Goal: Task Accomplishment & Management: Complete application form

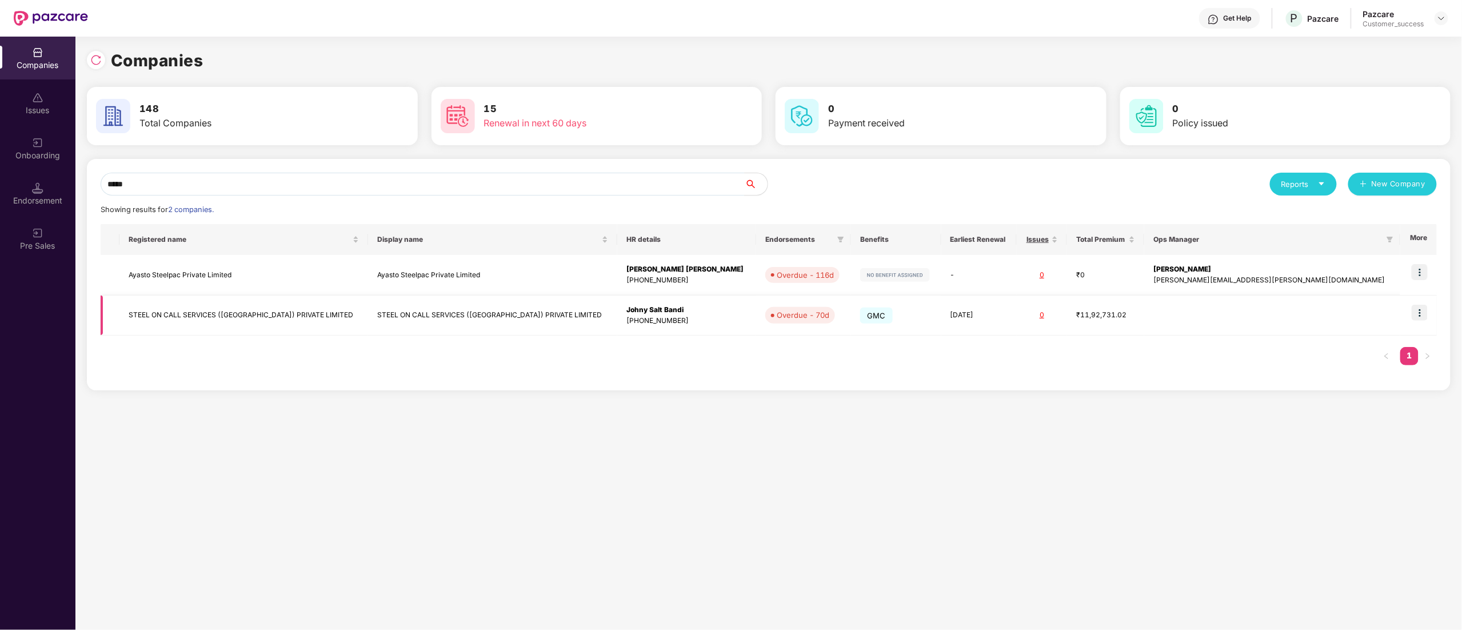
type input "*****"
click at [1422, 319] on img at bounding box center [1420, 313] width 16 height 16
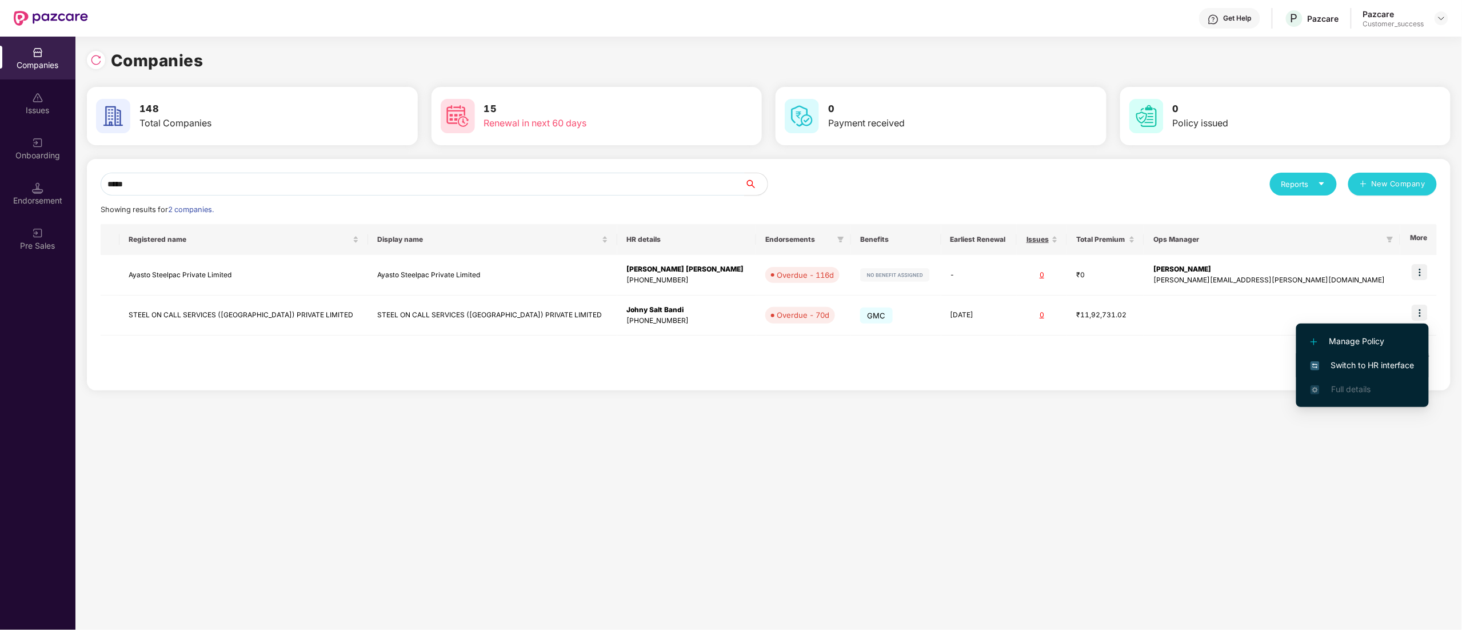
click at [1364, 373] on li "Switch to HR interface" at bounding box center [1362, 365] width 133 height 24
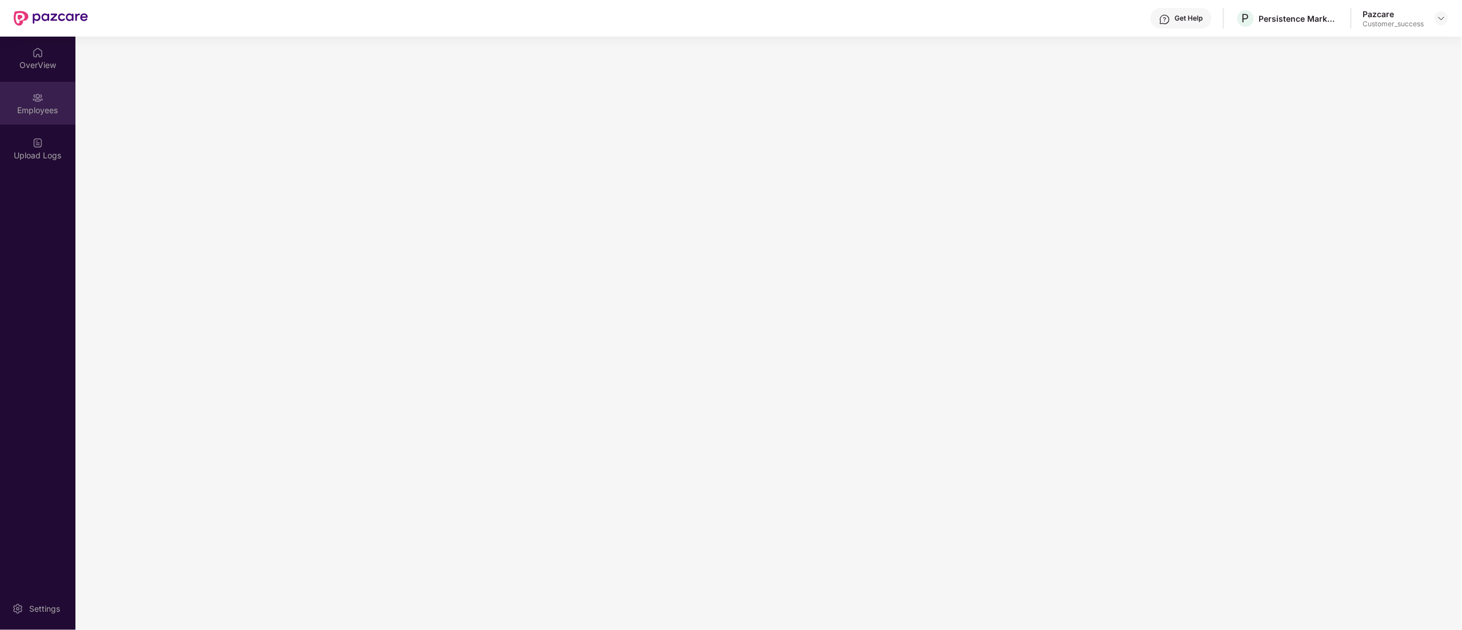
click at [41, 117] on div "Employees" at bounding box center [37, 103] width 75 height 43
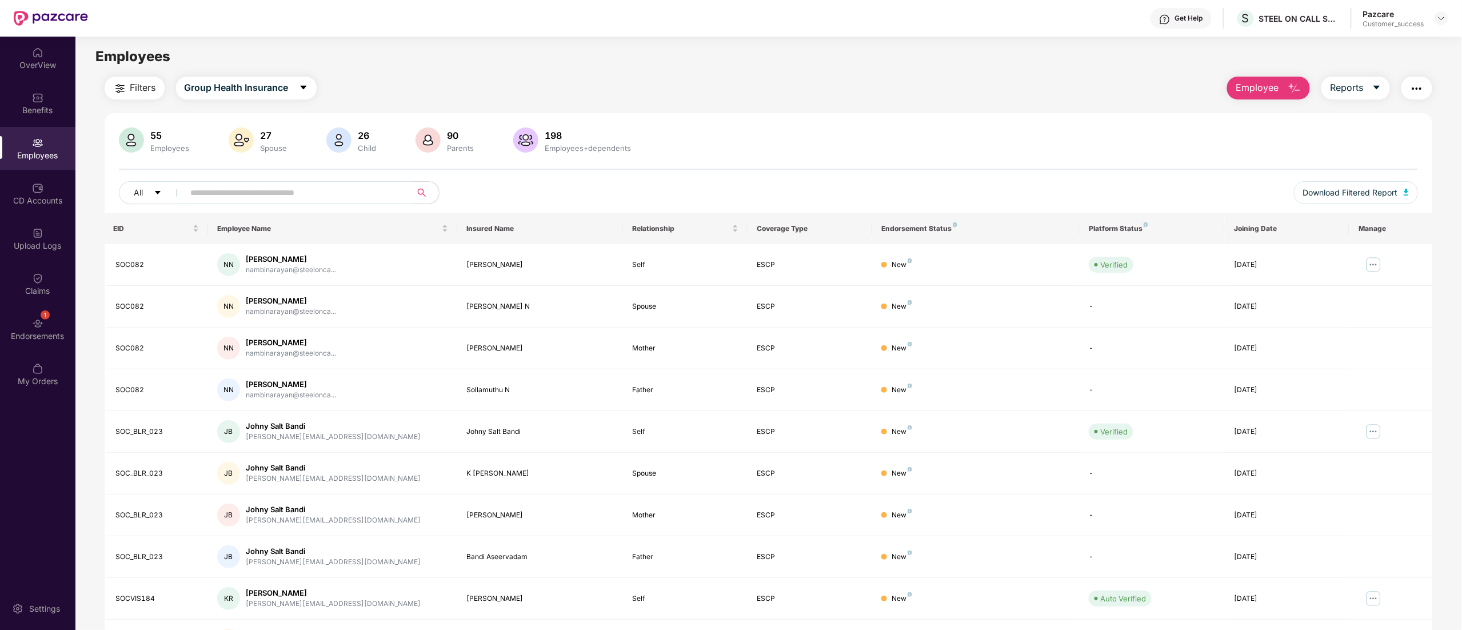
drag, startPoint x: 522, startPoint y: 203, endPoint x: 345, endPoint y: 189, distance: 177.1
click at [345, 189] on input "text" at bounding box center [293, 192] width 205 height 17
click at [1244, 93] on span "Employee" at bounding box center [1257, 88] width 43 height 14
click at [1256, 118] on div "Add Employee(s)" at bounding box center [1277, 118] width 65 height 14
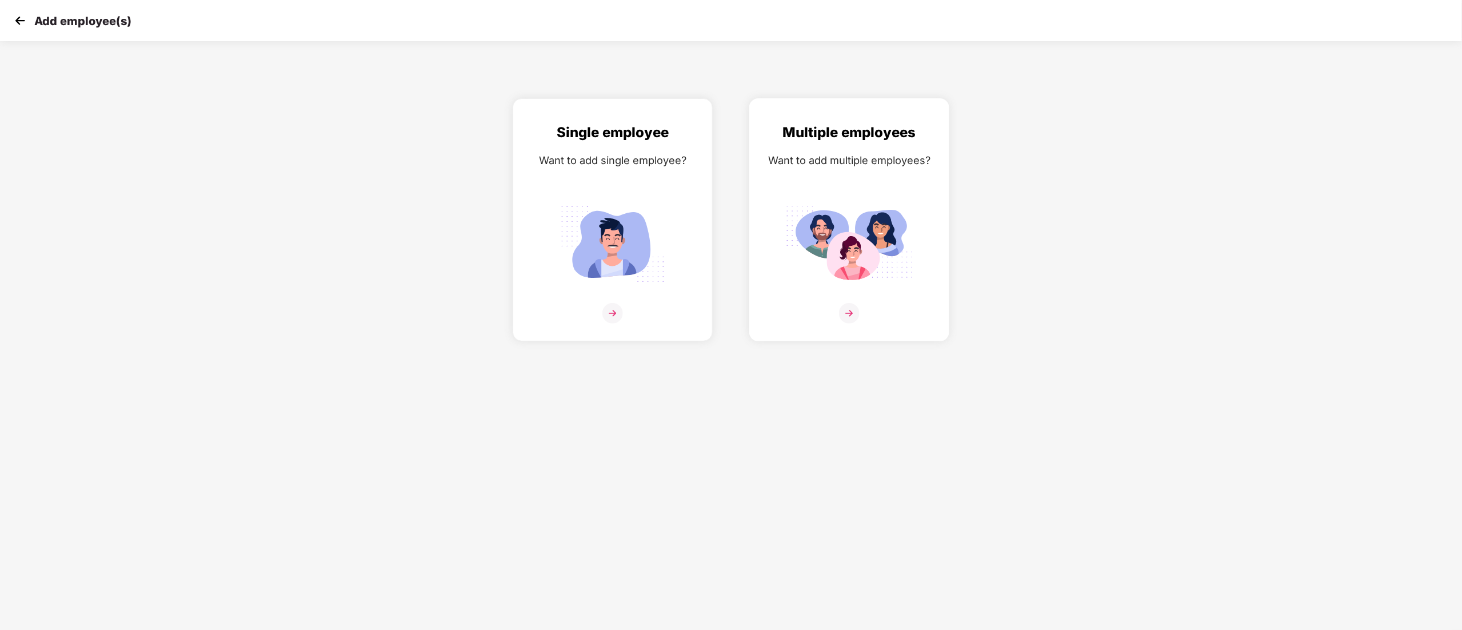
click at [818, 278] on img at bounding box center [849, 243] width 128 height 89
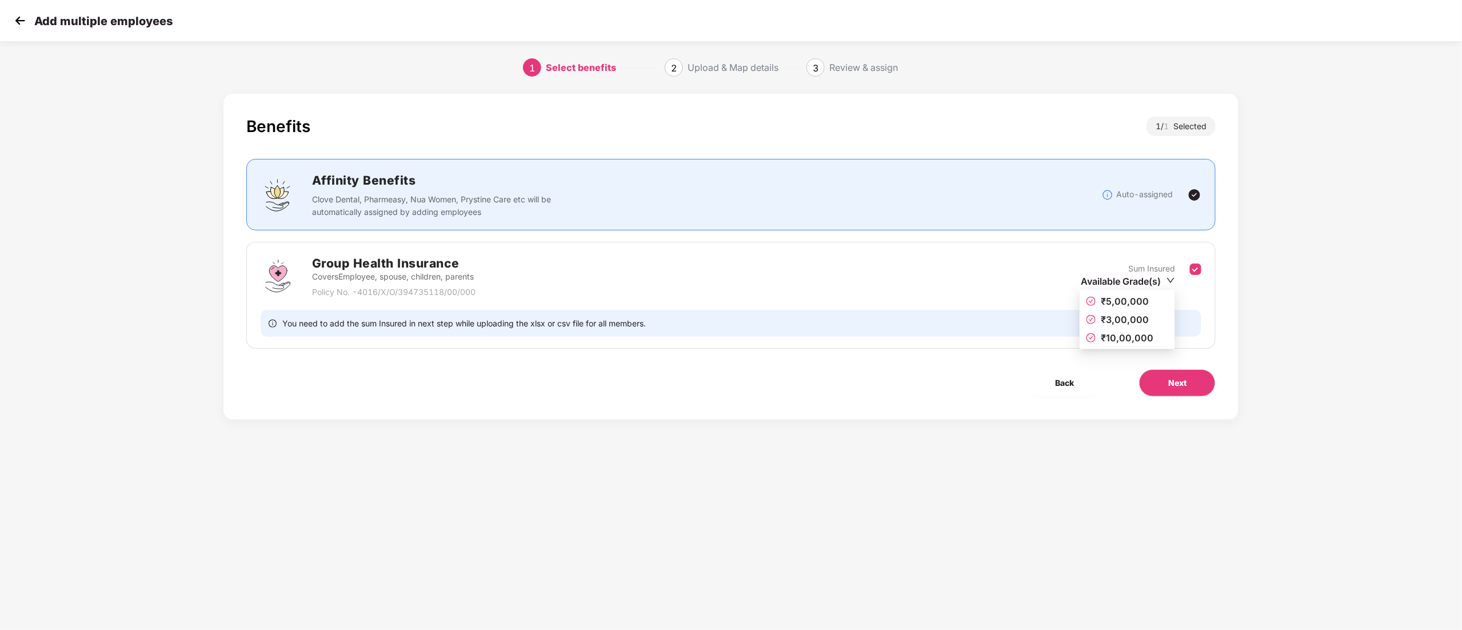
click at [1171, 278] on icon "down" at bounding box center [1170, 280] width 9 height 9
click at [1169, 282] on icon "down" at bounding box center [1170, 280] width 9 height 9
click at [1096, 301] on span "₹5,00,000" at bounding box center [1127, 301] width 82 height 13
click at [1189, 379] on button "Next" at bounding box center [1177, 382] width 77 height 27
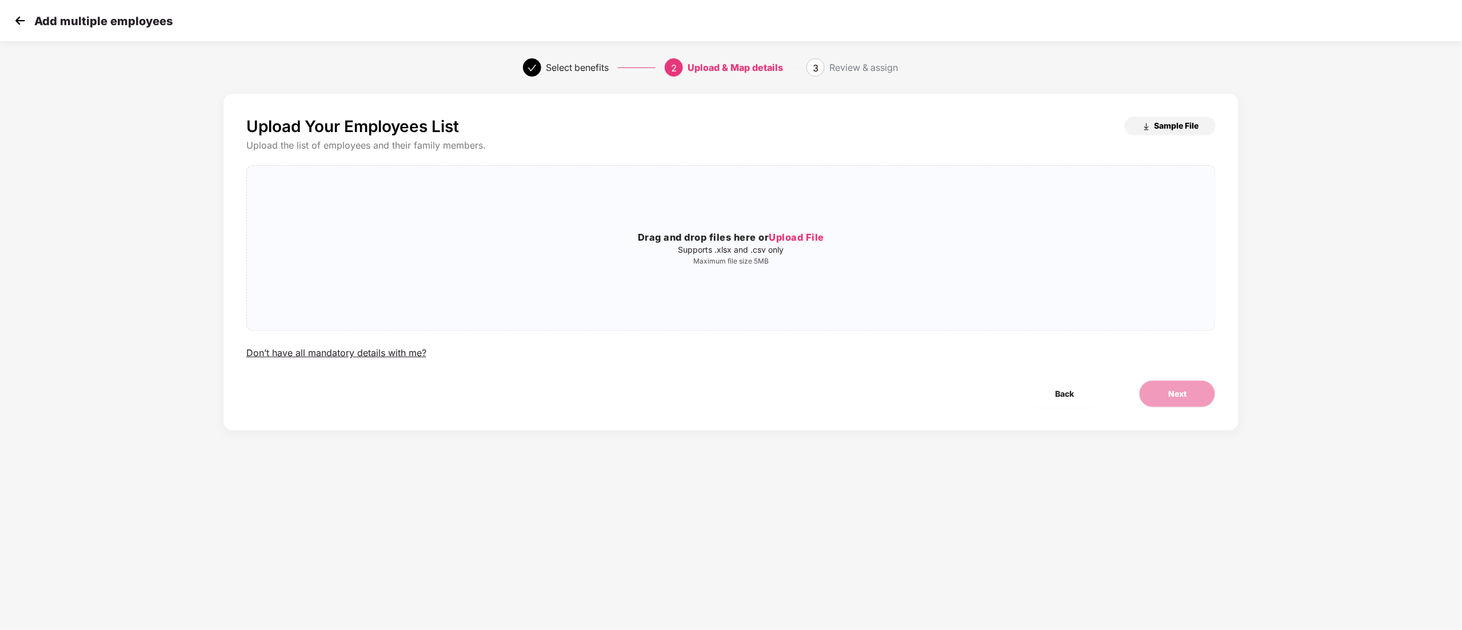
click at [1162, 122] on span "Sample File" at bounding box center [1176, 125] width 45 height 11
click at [787, 250] on p "Supports .xlsx and .csv only" at bounding box center [731, 249] width 968 height 9
click at [1185, 395] on span "Next" at bounding box center [1177, 393] width 18 height 13
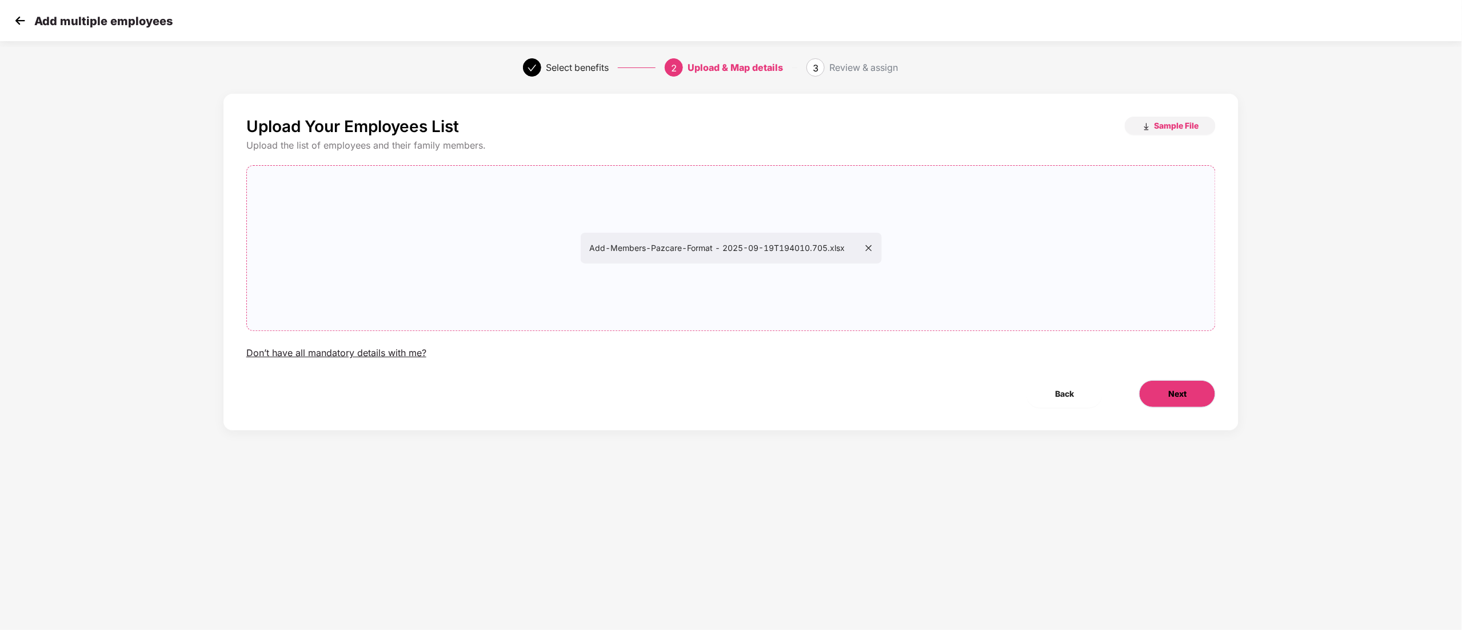
click at [1176, 394] on span "Next" at bounding box center [1177, 393] width 18 height 13
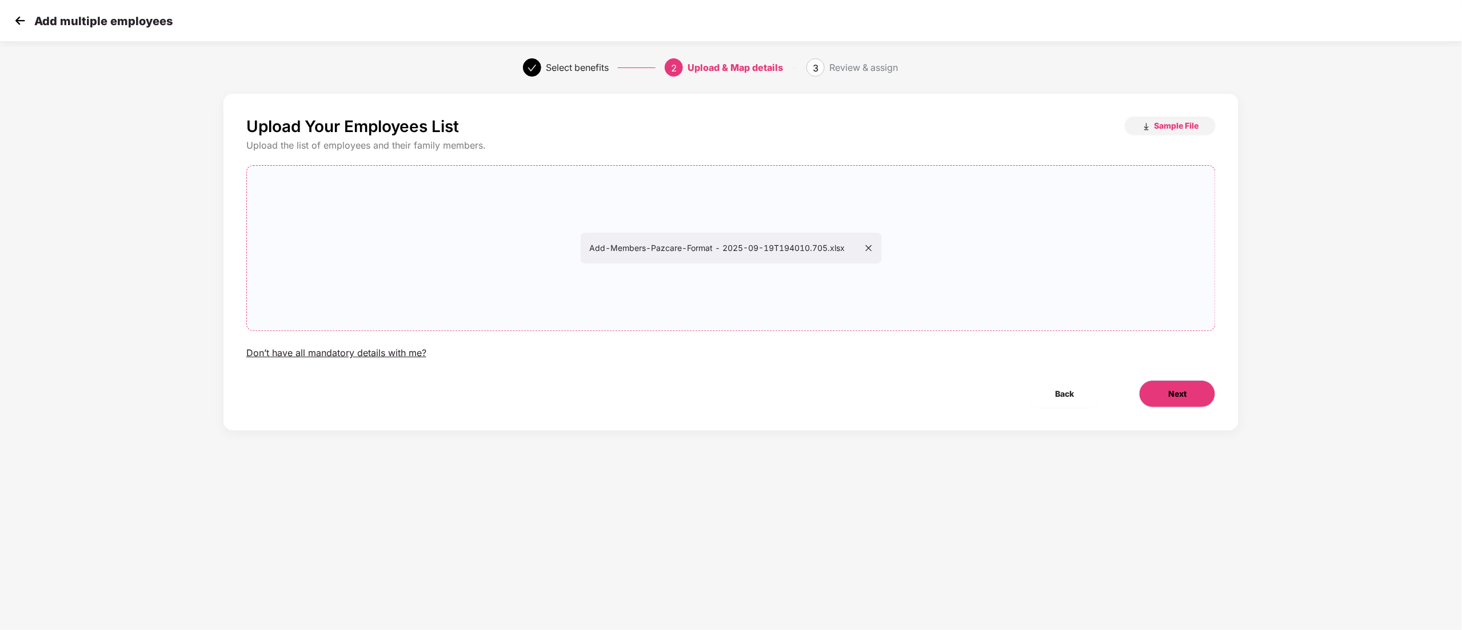
click at [1176, 394] on span "Next" at bounding box center [1177, 393] width 18 height 13
click at [13, 19] on img at bounding box center [19, 20] width 17 height 17
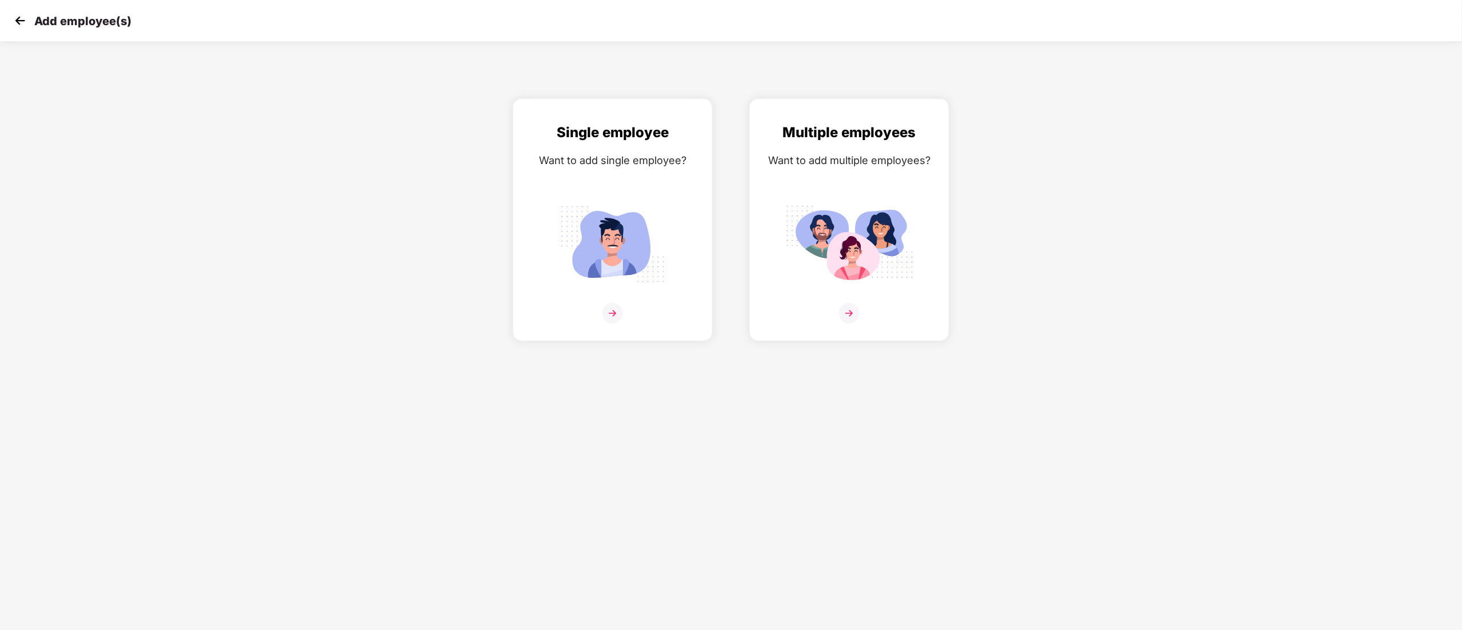
click at [13, 19] on img at bounding box center [19, 20] width 17 height 17
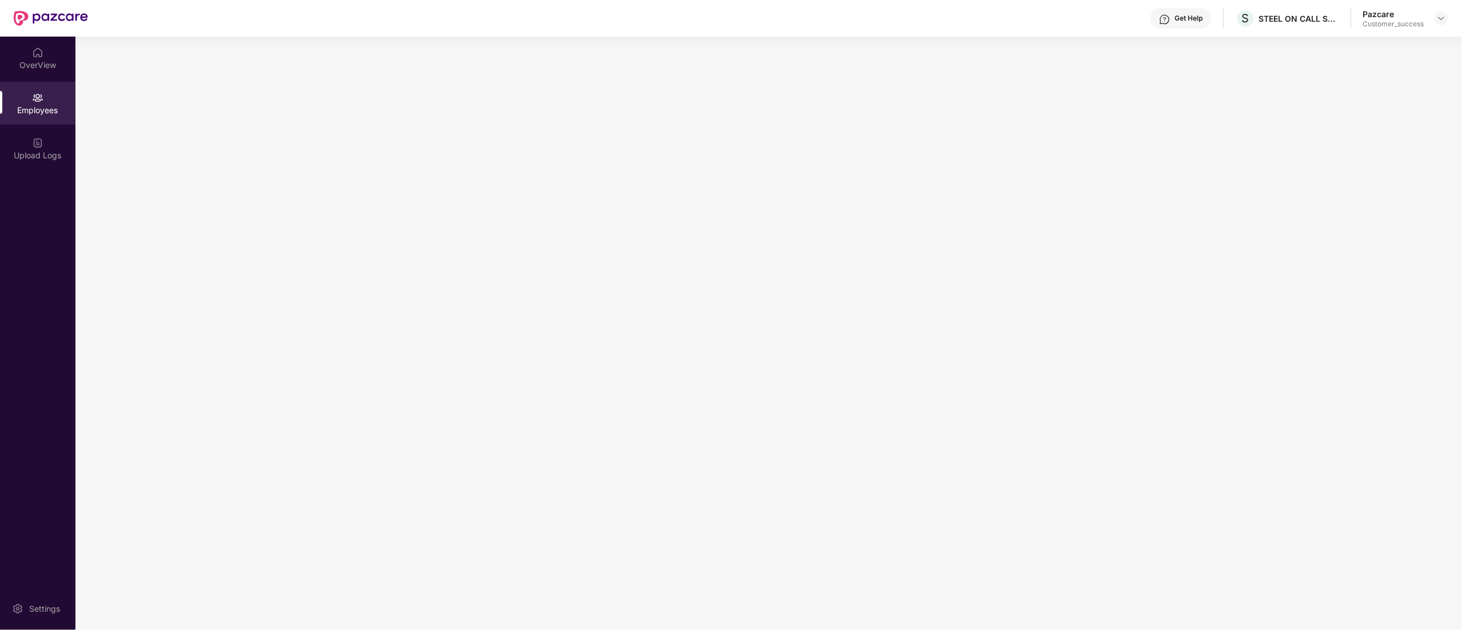
click at [37, 147] on img at bounding box center [37, 142] width 11 height 11
click at [33, 245] on div "OverView Employees Upload Logs Settings" at bounding box center [37, 333] width 75 height 593
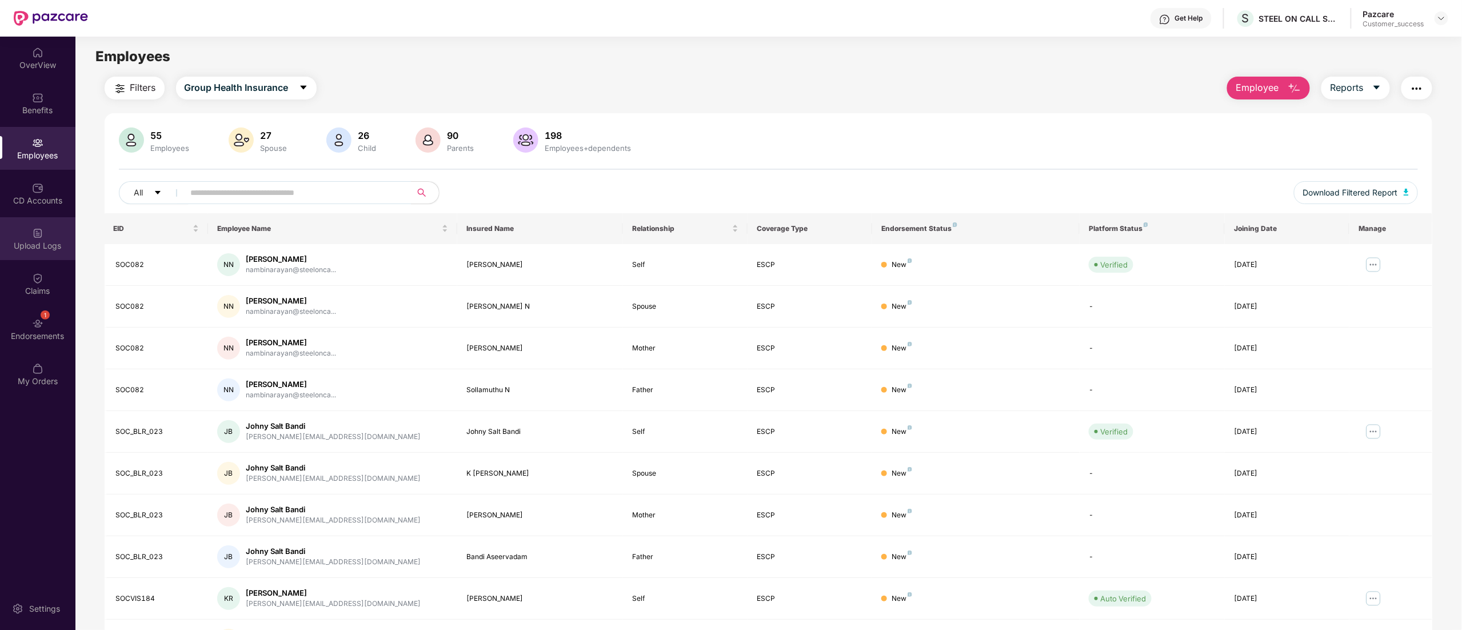
click at [31, 247] on div "Upload Logs" at bounding box center [37, 245] width 75 height 11
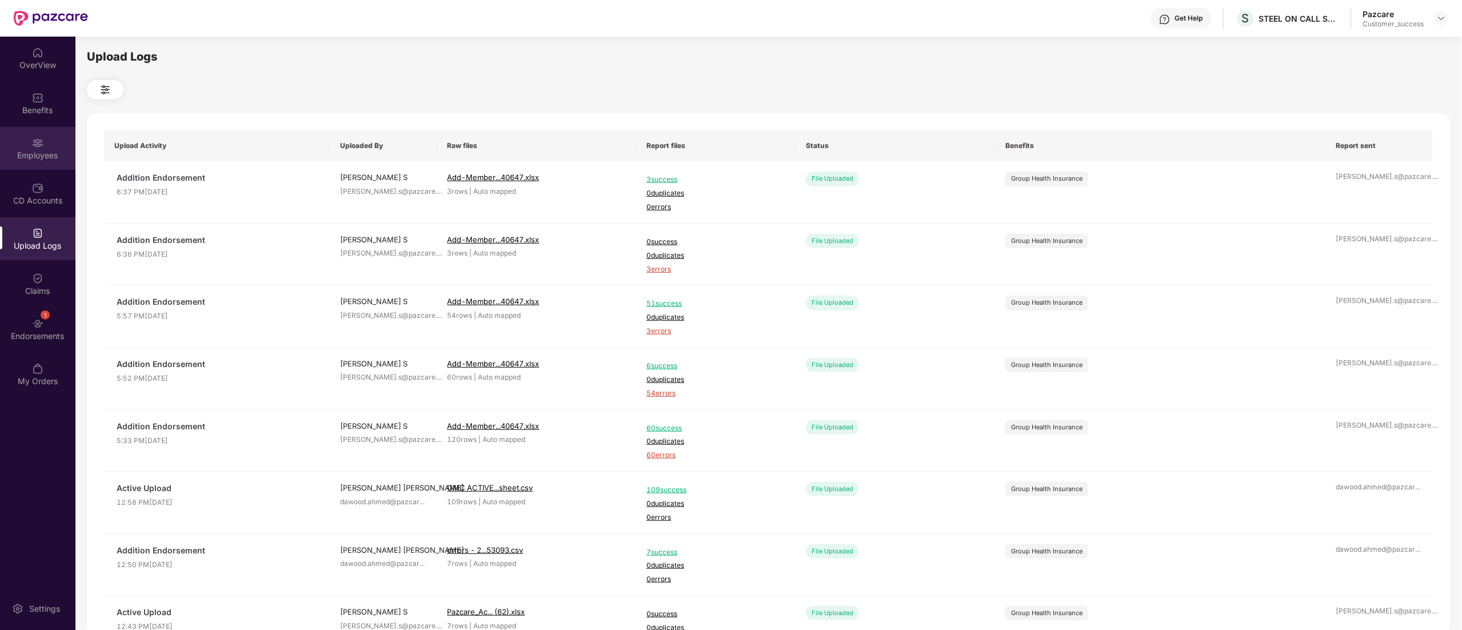
click at [35, 159] on div "Employees" at bounding box center [37, 155] width 75 height 11
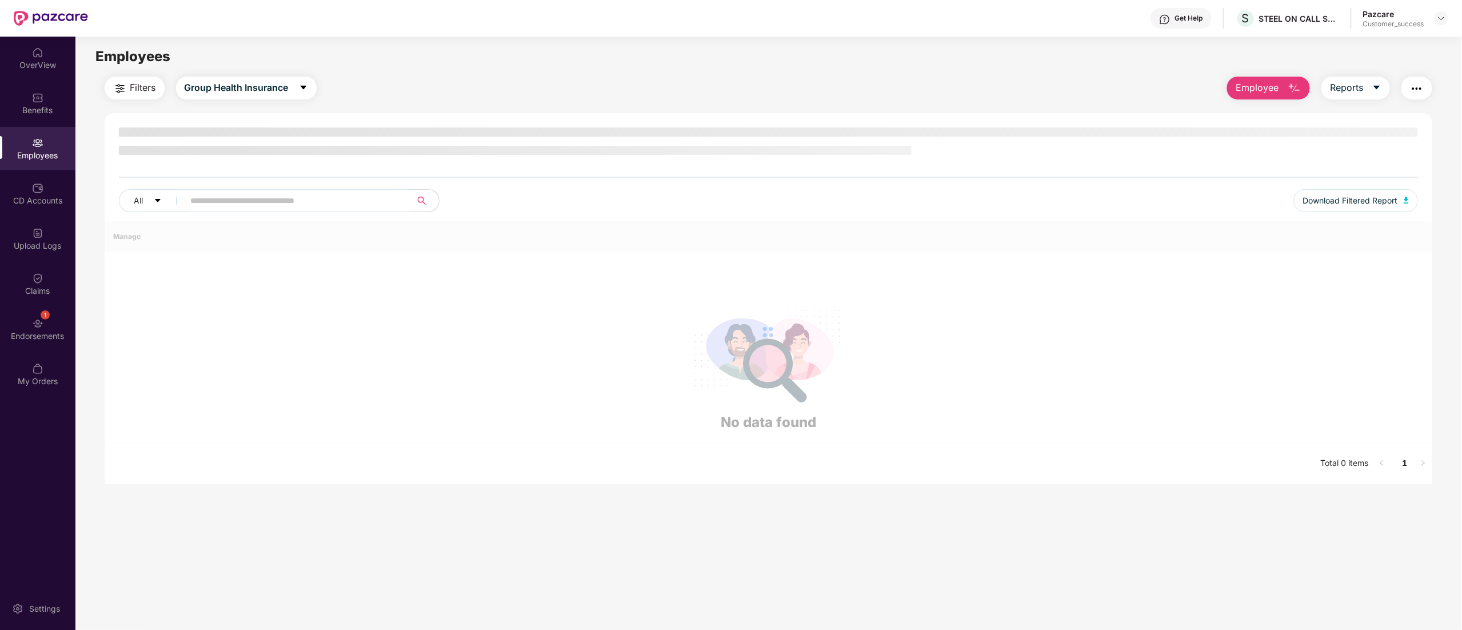
click at [1261, 77] on button "Employee" at bounding box center [1268, 88] width 83 height 23
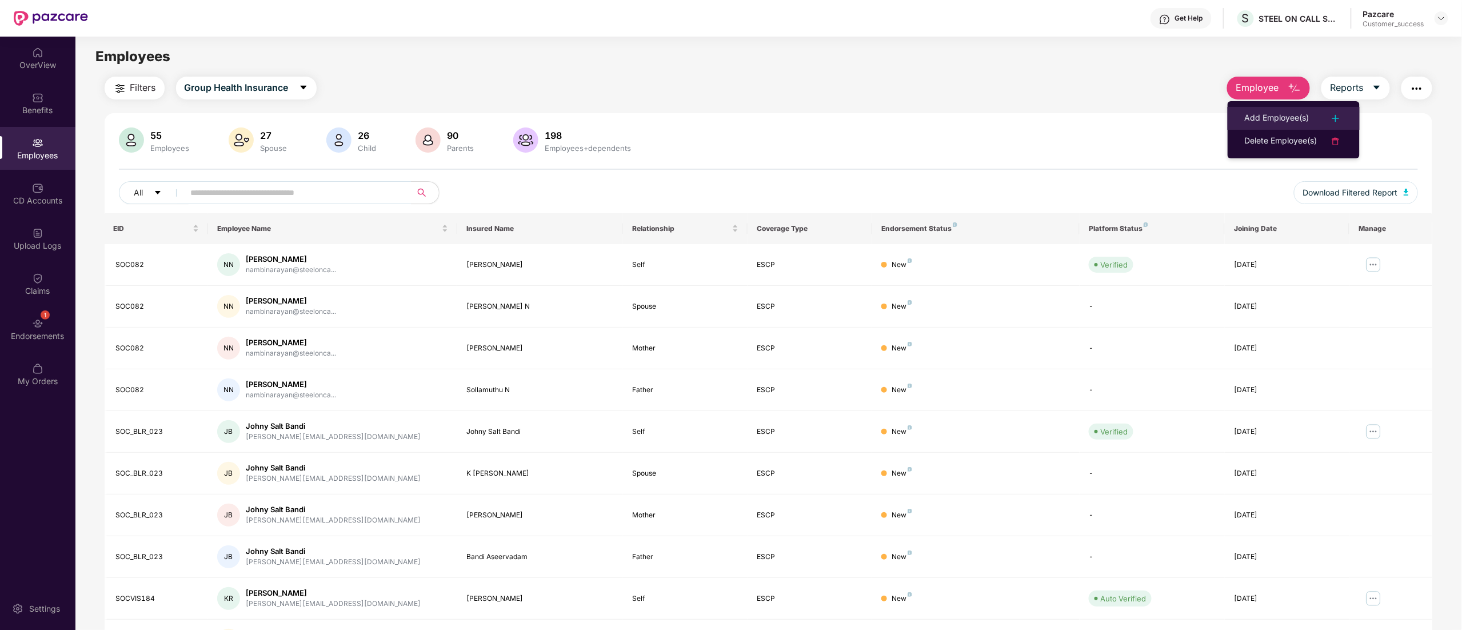
click at [1269, 113] on div "Add Employee(s)" at bounding box center [1277, 118] width 65 height 14
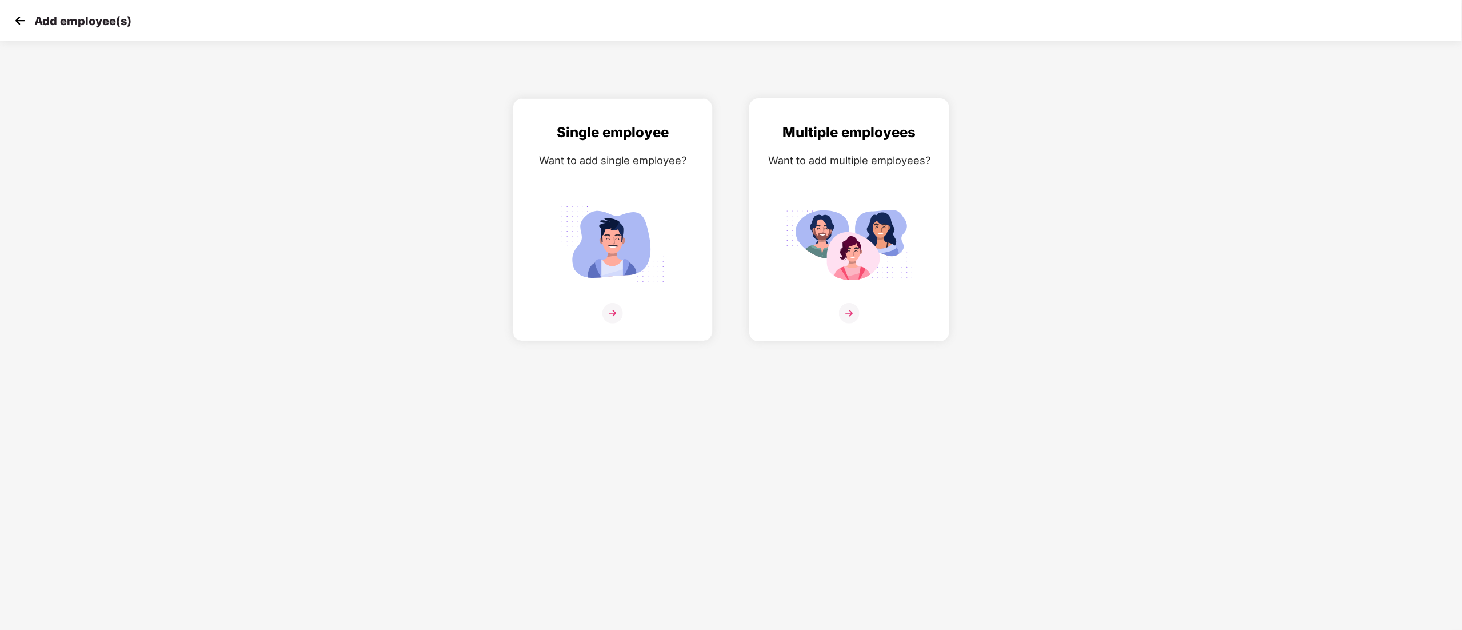
click at [840, 194] on div "Multiple employees Want to add multiple employees?" at bounding box center [849, 230] width 176 height 216
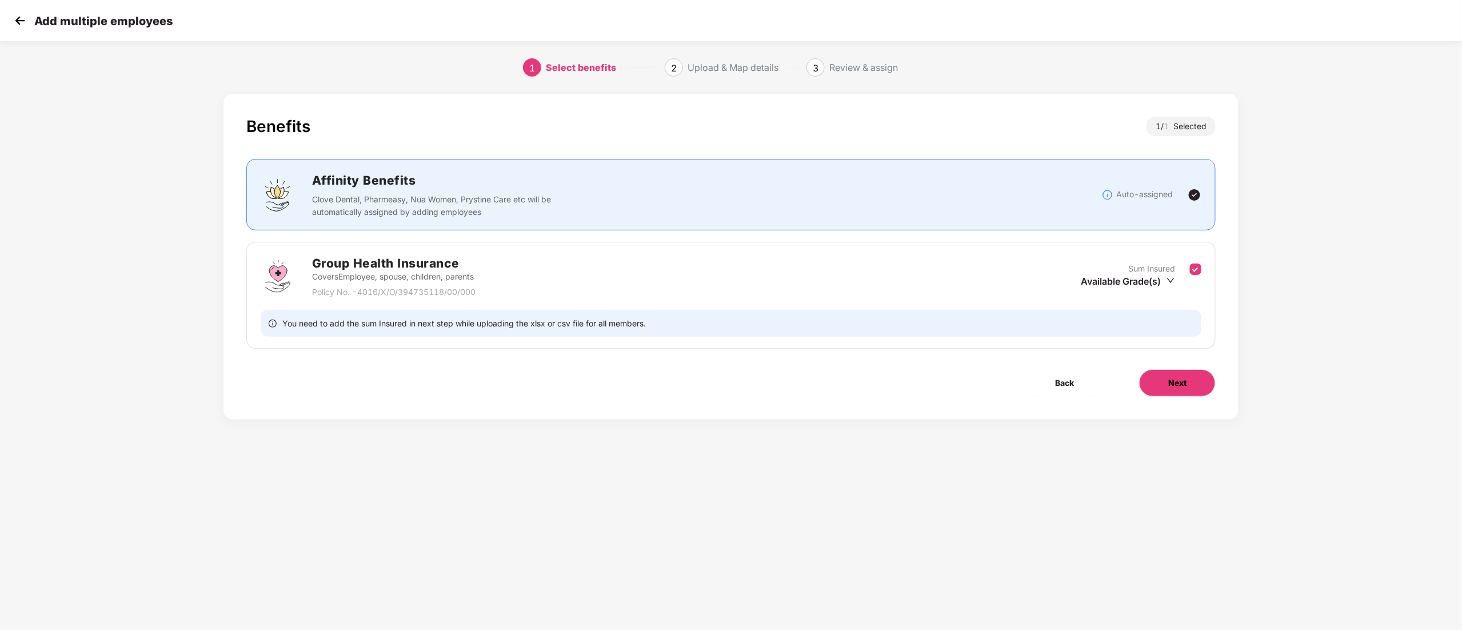
click at [1182, 395] on button "Next" at bounding box center [1177, 382] width 77 height 27
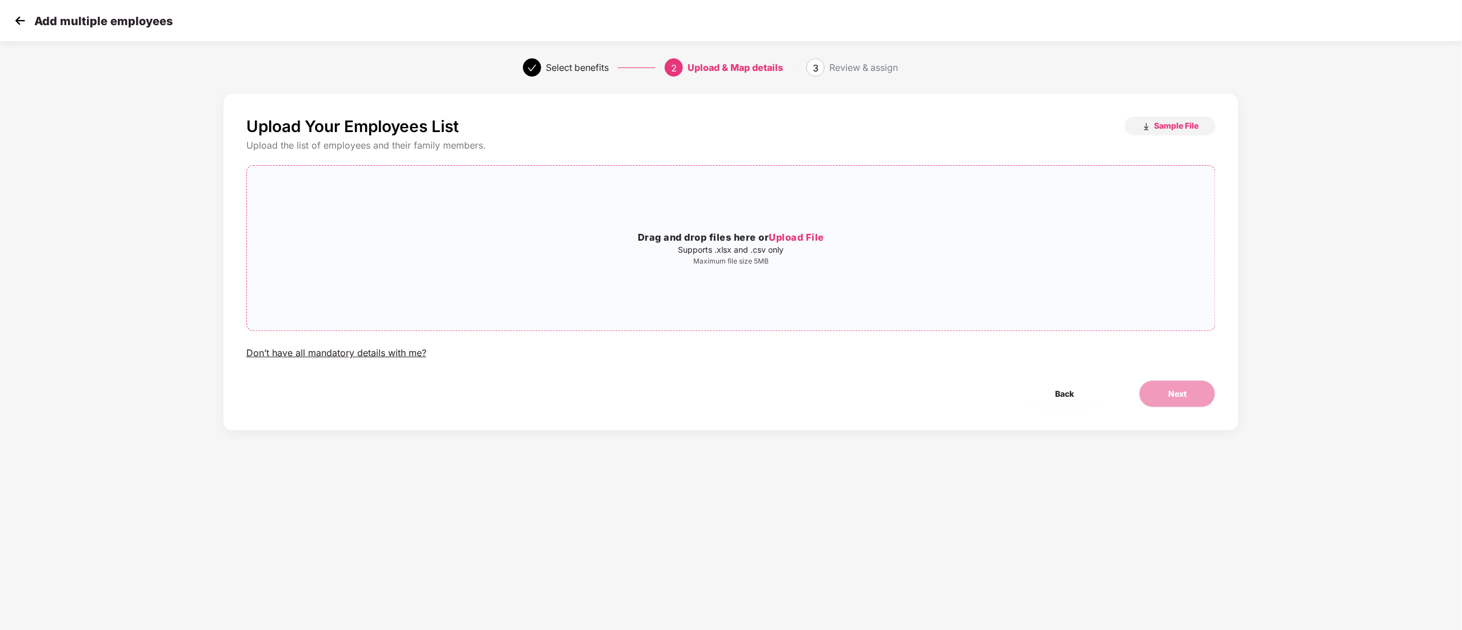
click at [808, 232] on span "Upload File" at bounding box center [796, 236] width 55 height 11
click at [1165, 404] on button "Next" at bounding box center [1177, 393] width 77 height 27
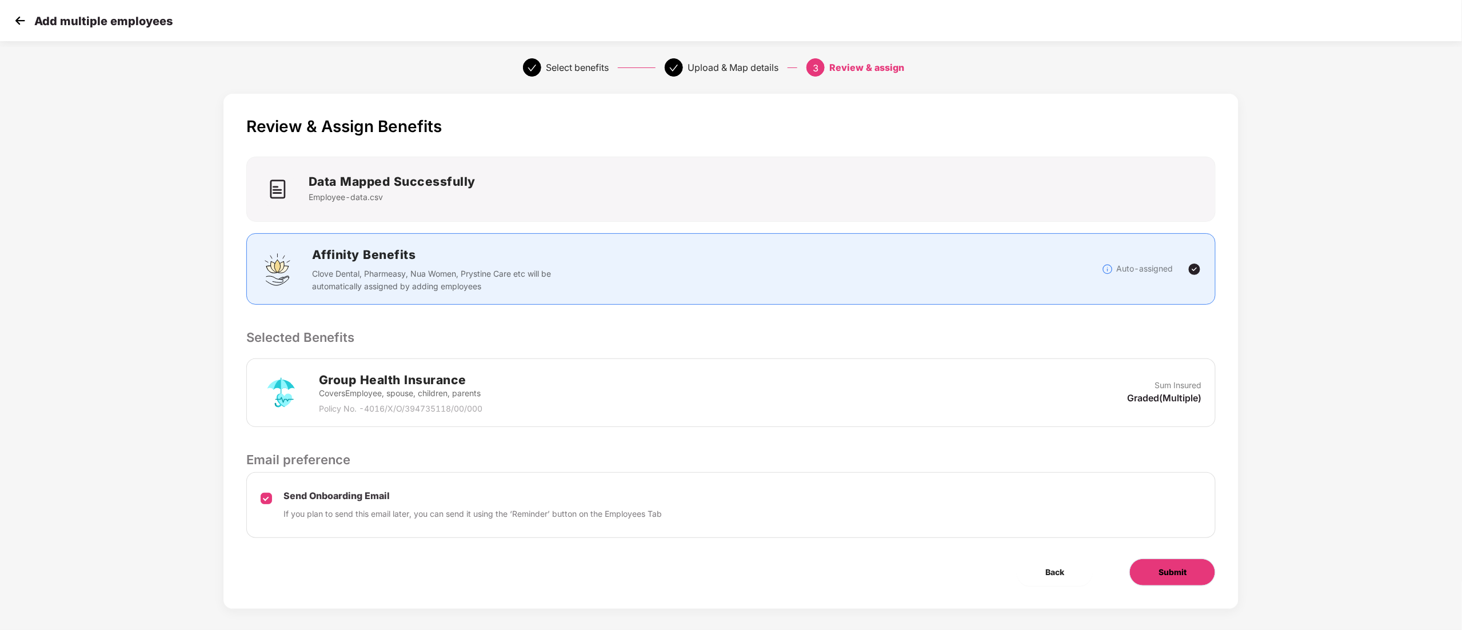
click at [1164, 569] on span "Submit" at bounding box center [1172, 572] width 28 height 13
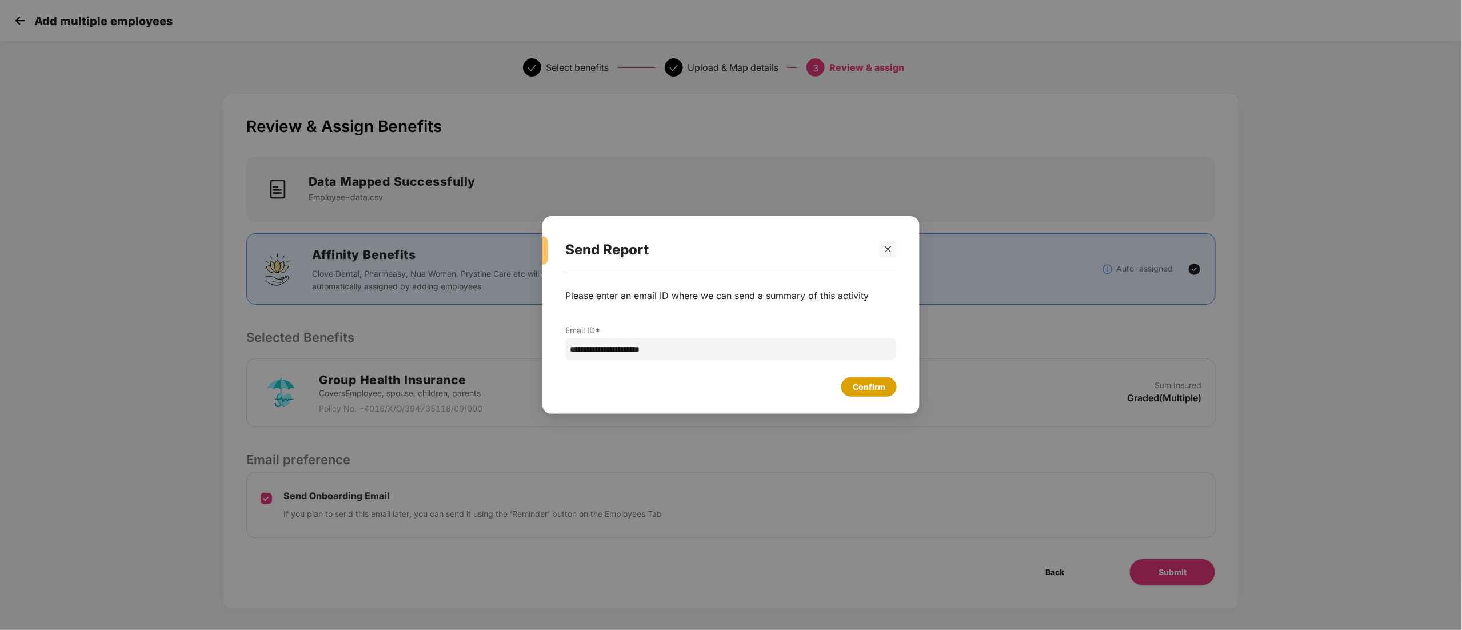
click at [872, 389] on div "Confirm" at bounding box center [869, 387] width 33 height 13
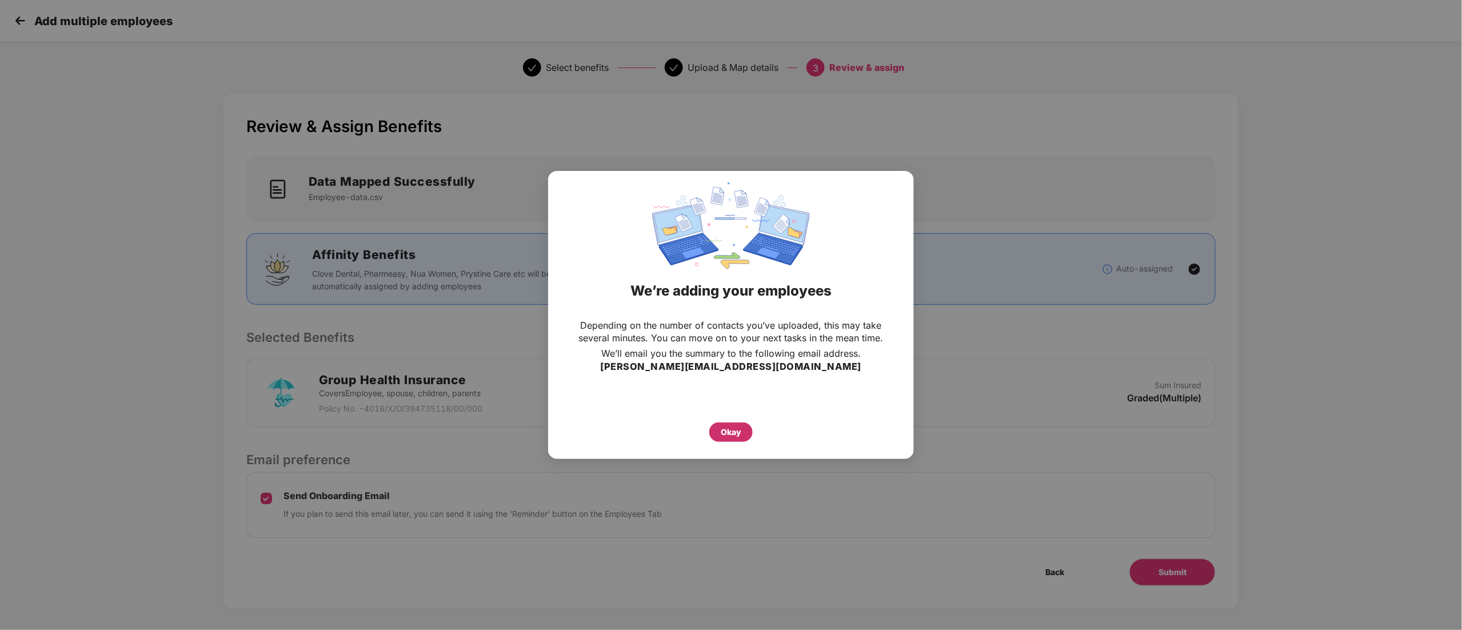
click at [733, 429] on div "Okay" at bounding box center [731, 432] width 21 height 13
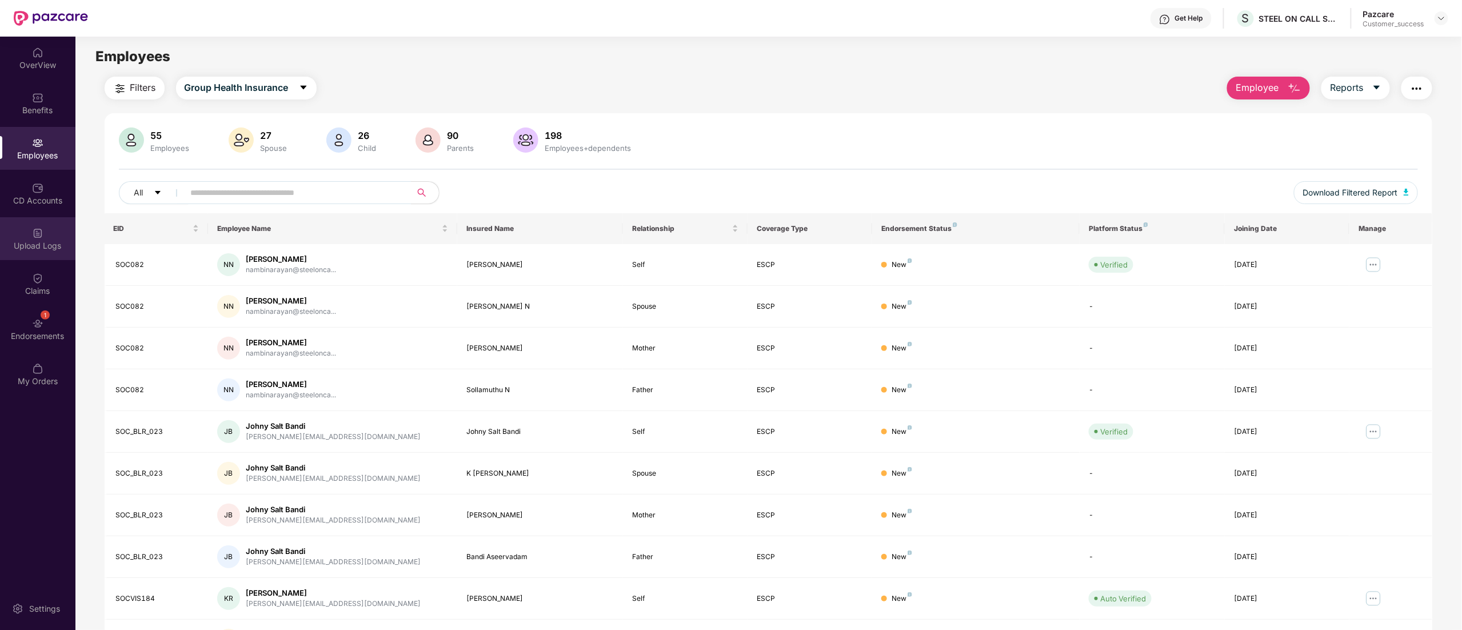
click at [35, 242] on div "Upload Logs" at bounding box center [37, 245] width 75 height 11
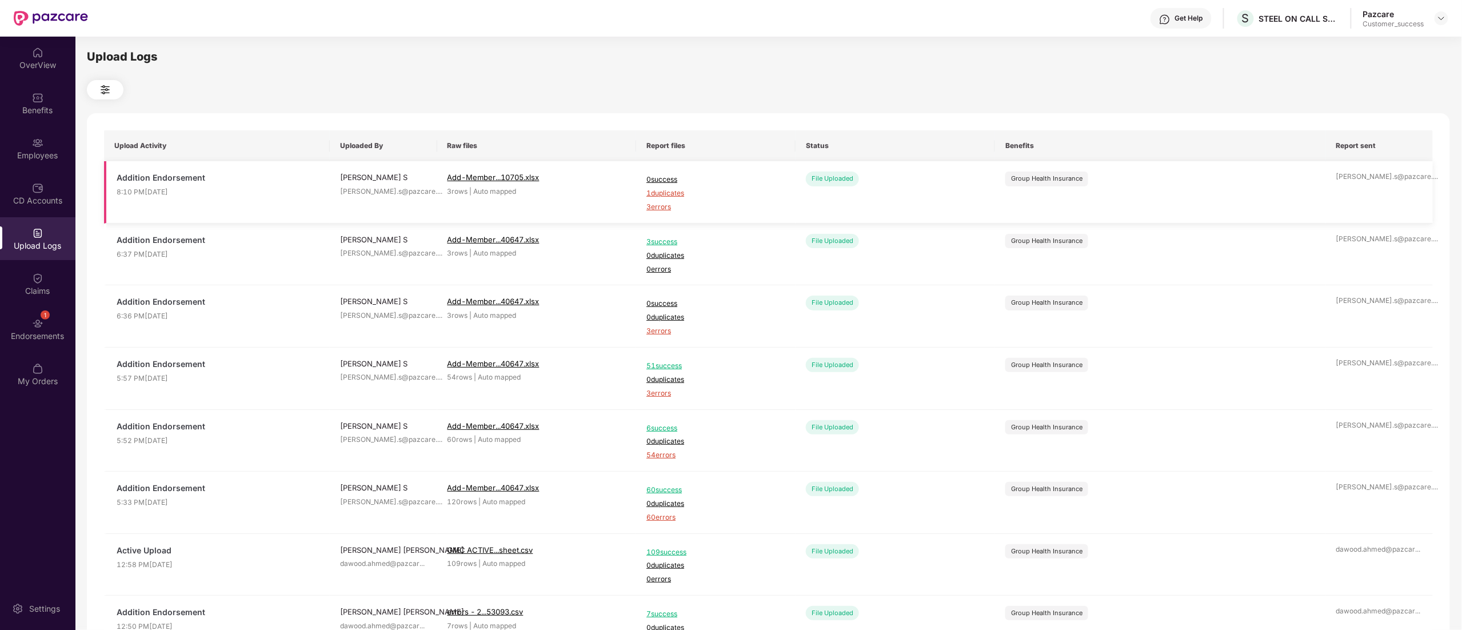
click at [675, 195] on span "1 duplicates" at bounding box center [715, 193] width 139 height 11
click at [31, 142] on div "Employees" at bounding box center [37, 148] width 75 height 43
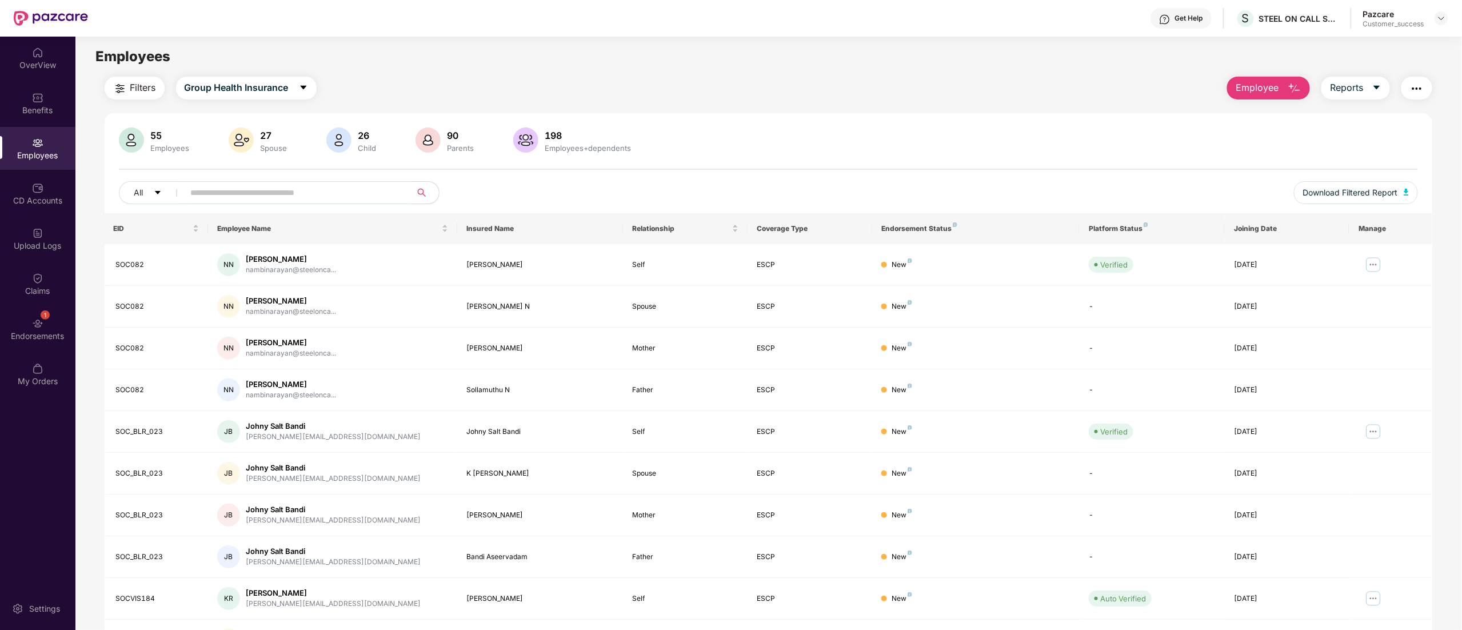
click at [265, 195] on input "text" at bounding box center [293, 192] width 205 height 17
paste input "******"
type input "******"
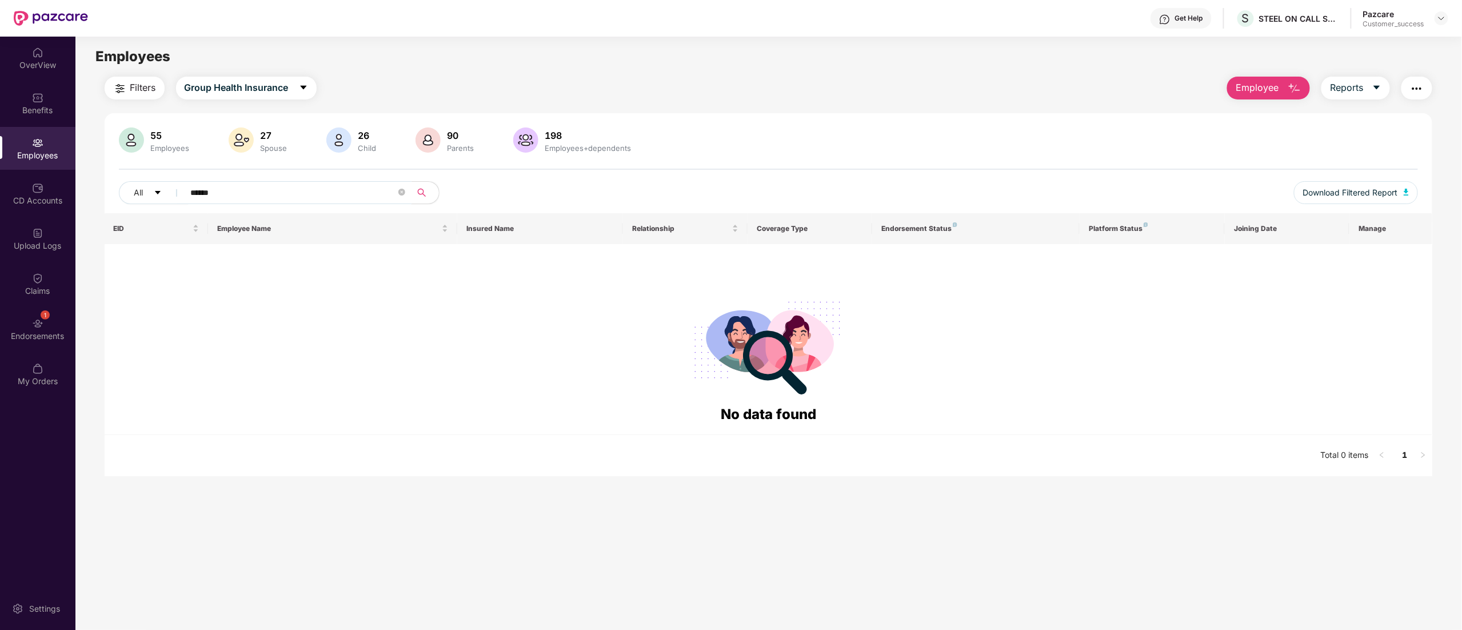
click at [265, 195] on input "******" at bounding box center [293, 192] width 205 height 17
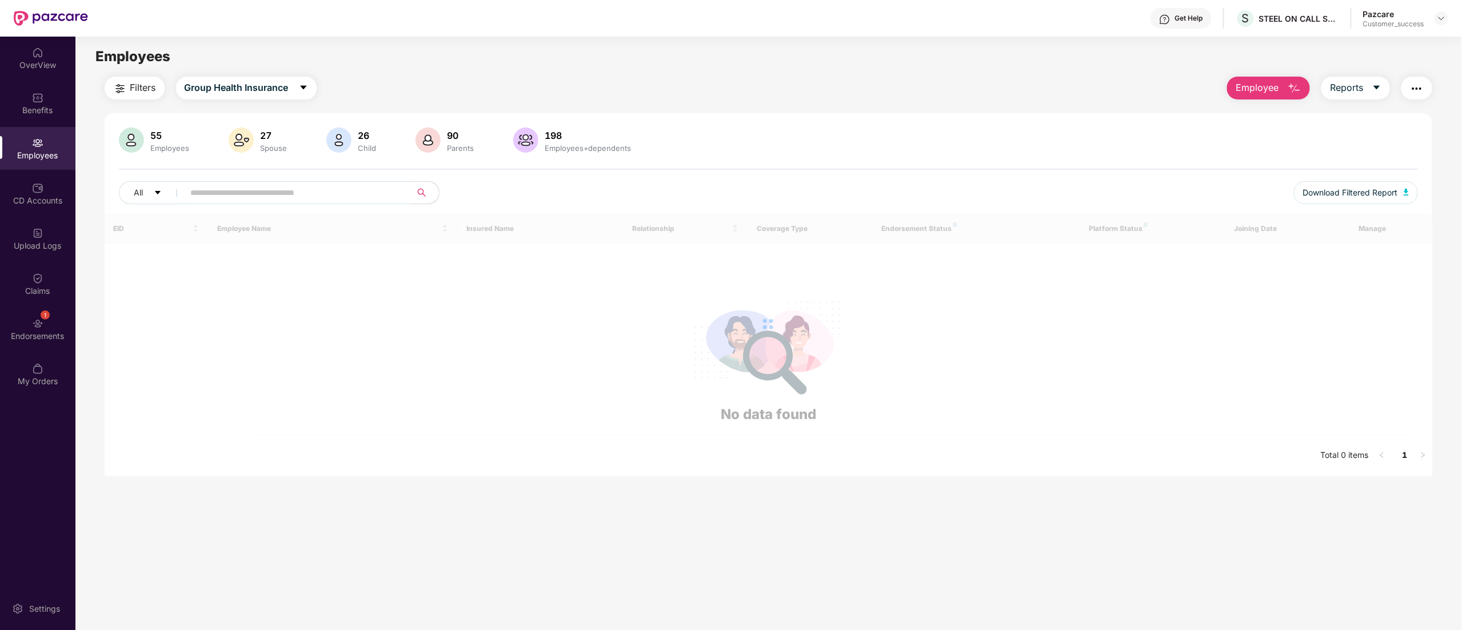
paste input "*********"
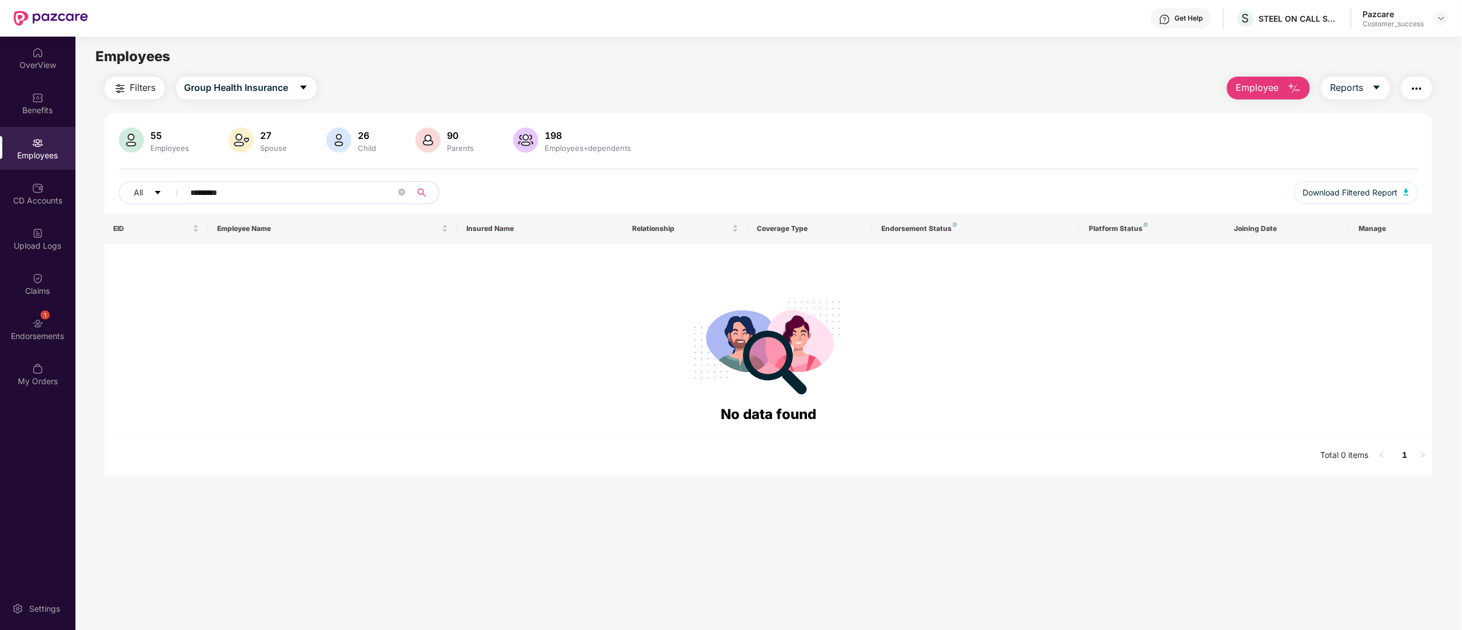
click at [191, 187] on input "*********" at bounding box center [293, 192] width 205 height 17
click at [272, 200] on input "*********" at bounding box center [293, 192] width 205 height 17
type input "*******"
click at [38, 254] on div "Upload Logs" at bounding box center [37, 238] width 75 height 43
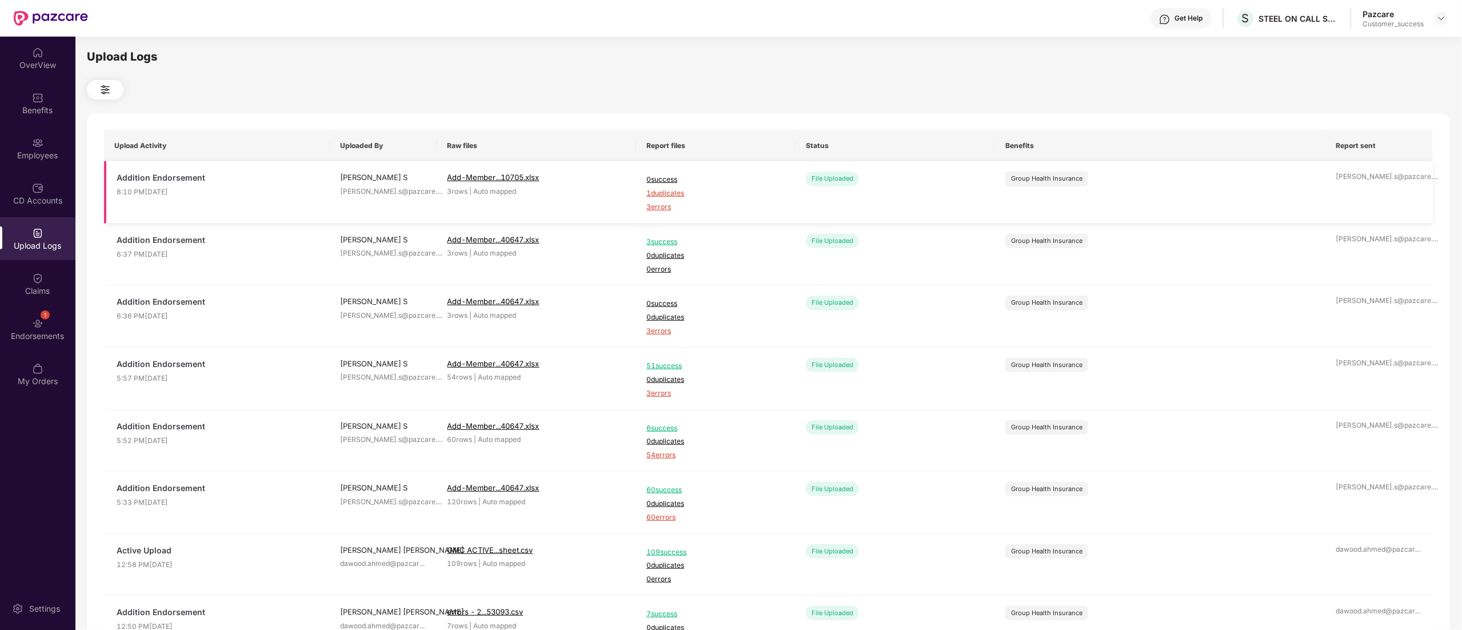
click at [662, 211] on span "3 errors" at bounding box center [715, 207] width 139 height 11
click at [25, 141] on div "Employees" at bounding box center [37, 148] width 75 height 43
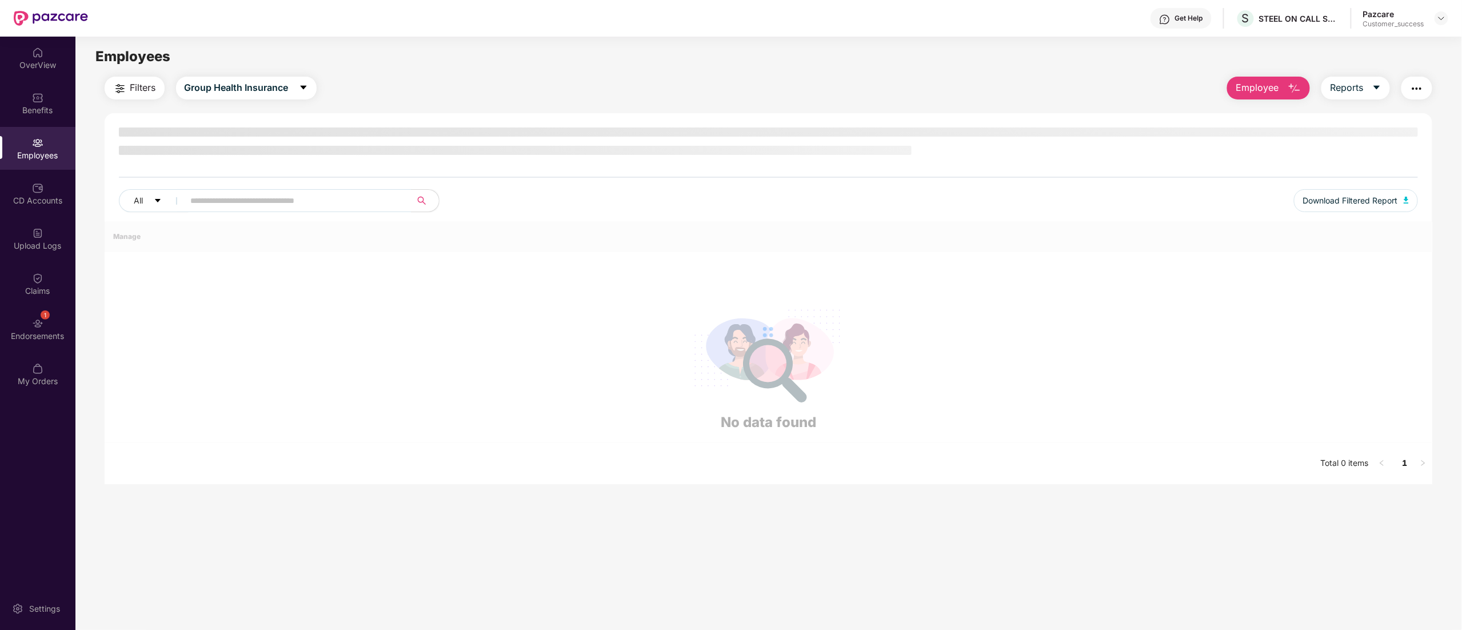
click at [1265, 90] on span "Employee" at bounding box center [1257, 88] width 43 height 14
click at [1267, 110] on li "Add Employee(s)" at bounding box center [1294, 118] width 132 height 23
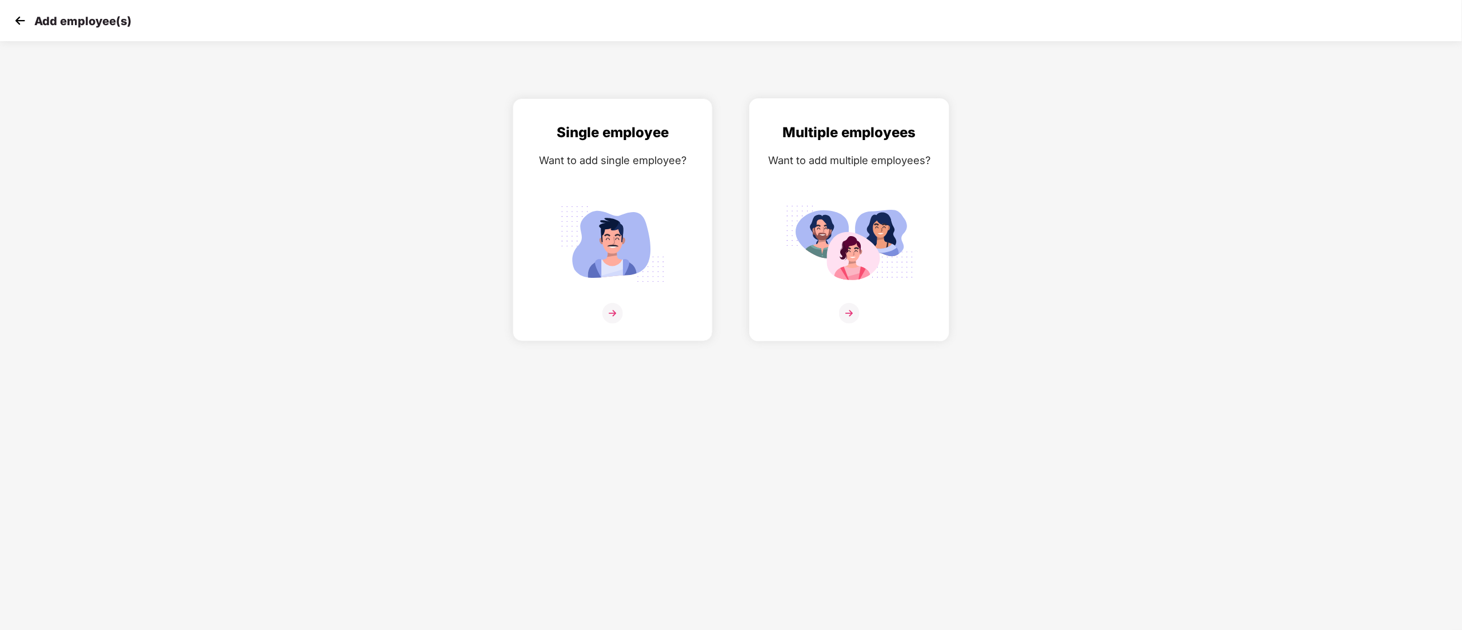
click at [874, 246] on img at bounding box center [849, 243] width 128 height 89
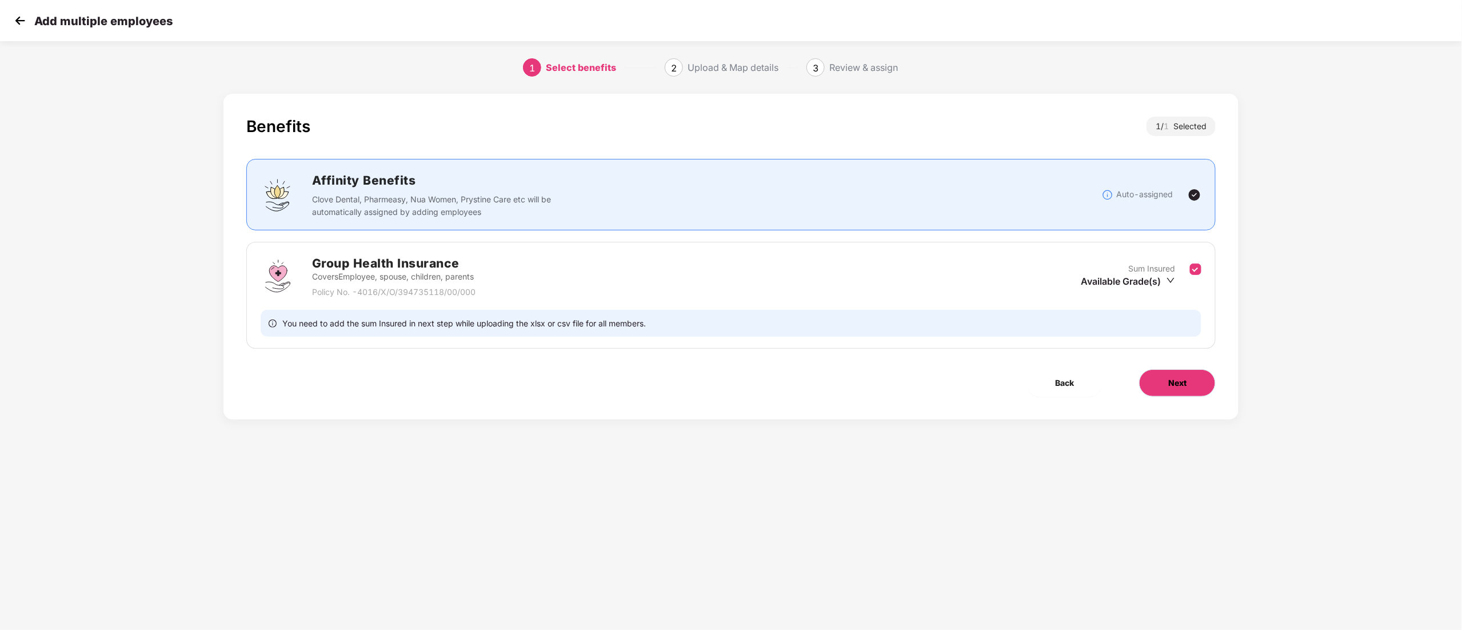
click at [1176, 382] on span "Next" at bounding box center [1177, 383] width 18 height 13
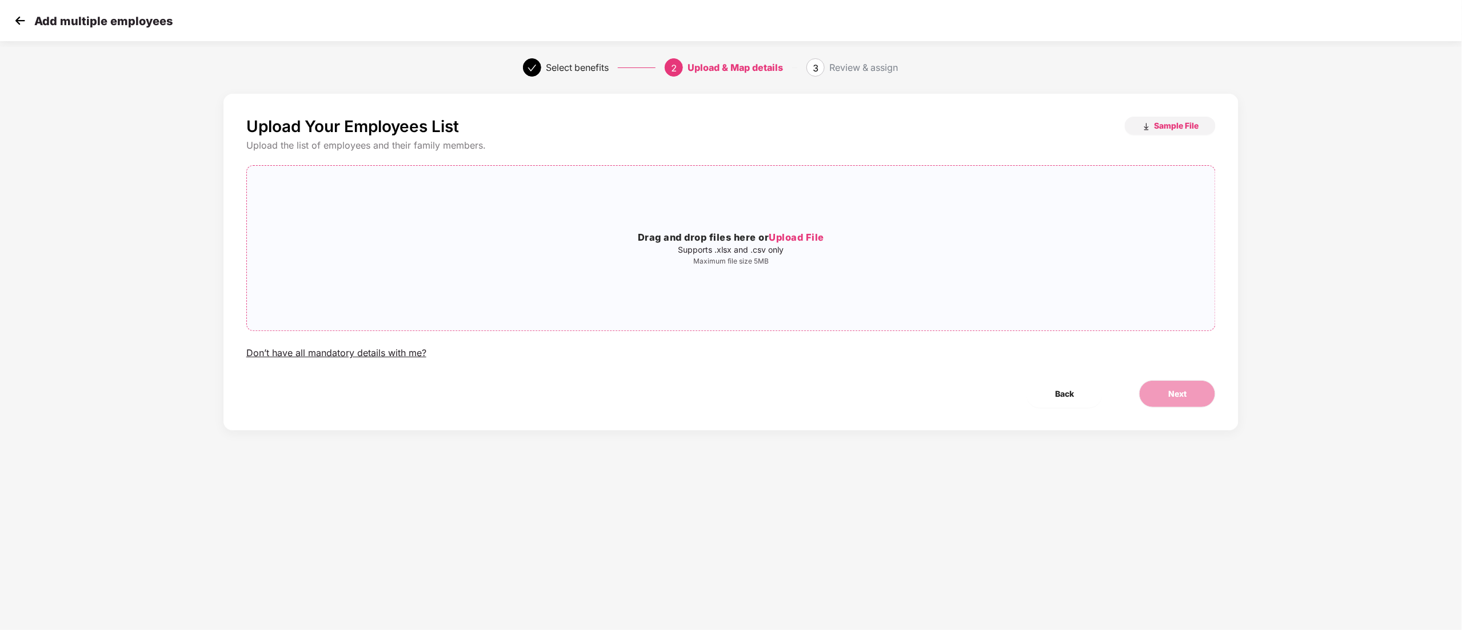
click at [798, 233] on span "Upload File" at bounding box center [796, 236] width 55 height 11
click at [1157, 397] on button "Next" at bounding box center [1177, 393] width 77 height 27
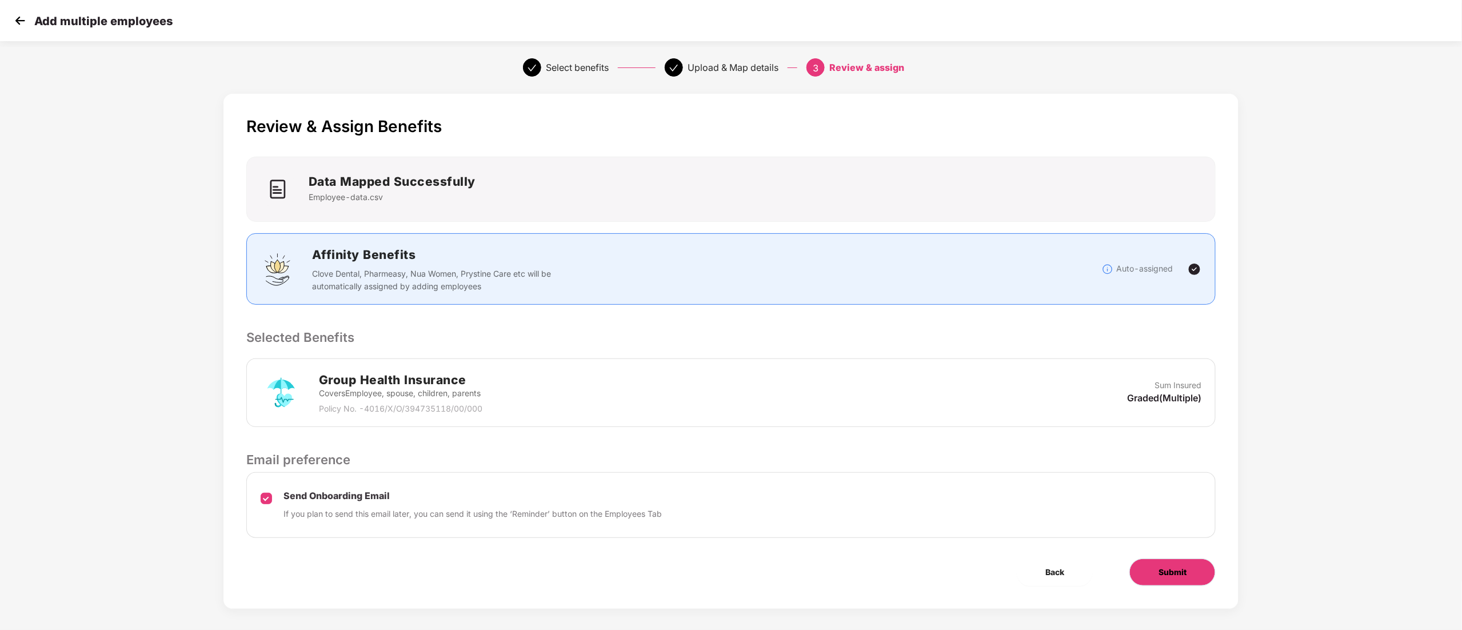
click at [1182, 563] on button "Submit" at bounding box center [1172, 571] width 86 height 27
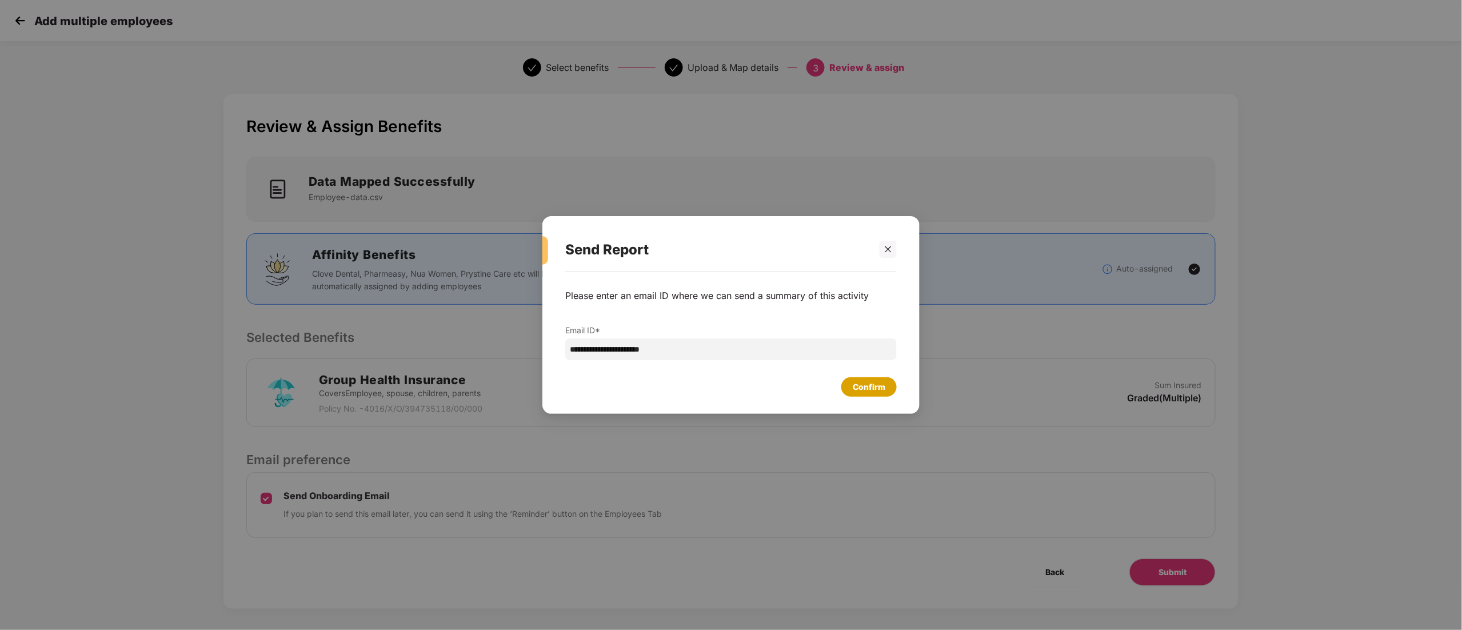
click at [874, 393] on div "Confirm" at bounding box center [869, 387] width 33 height 13
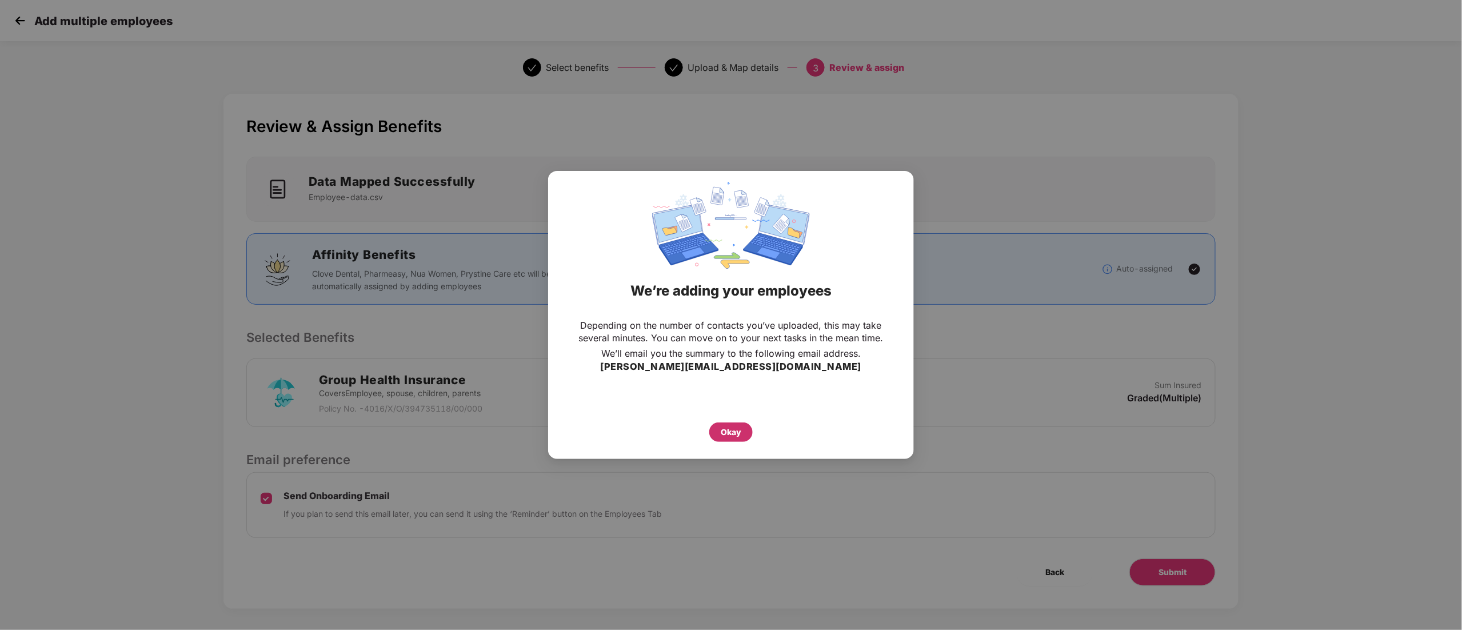
click at [729, 434] on div "Okay" at bounding box center [731, 432] width 21 height 13
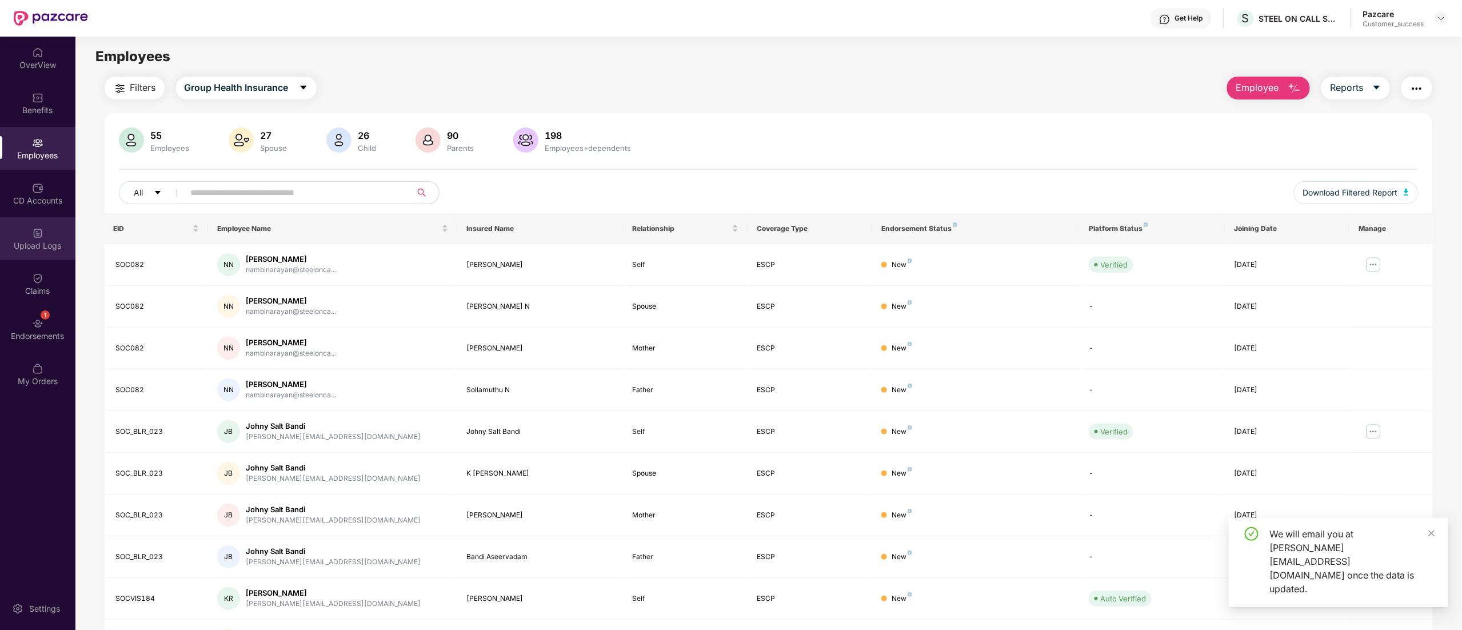
click at [30, 247] on div "Upload Logs" at bounding box center [37, 245] width 75 height 11
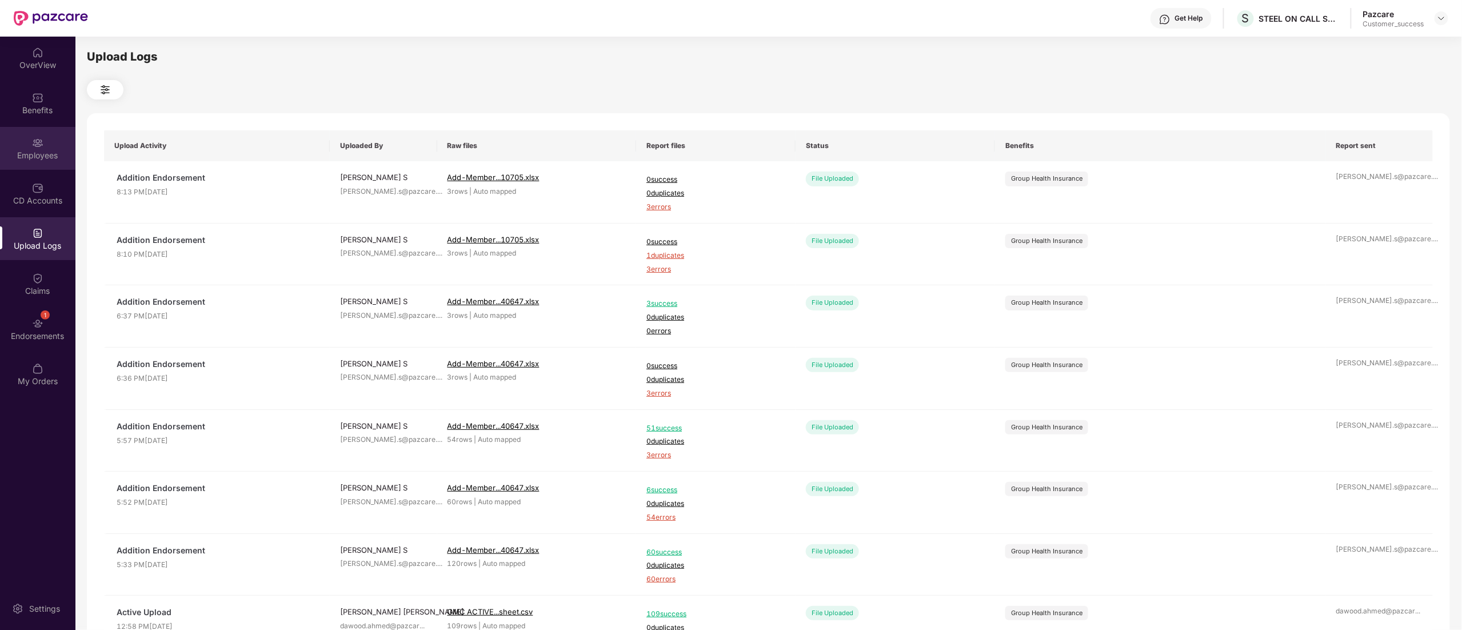
click at [53, 162] on div "Employees" at bounding box center [37, 148] width 75 height 43
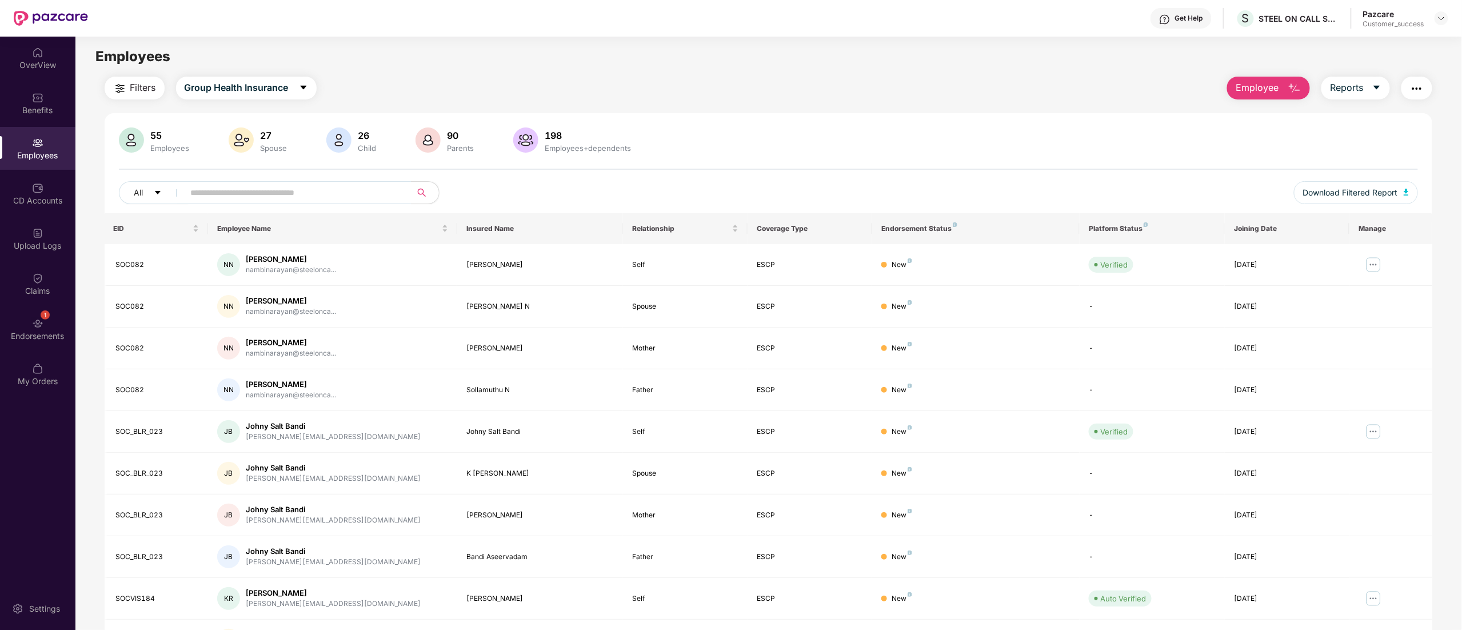
click at [1266, 86] on span "Employee" at bounding box center [1257, 88] width 43 height 14
click at [1254, 125] on div "Add Employee(s)" at bounding box center [1277, 118] width 65 height 14
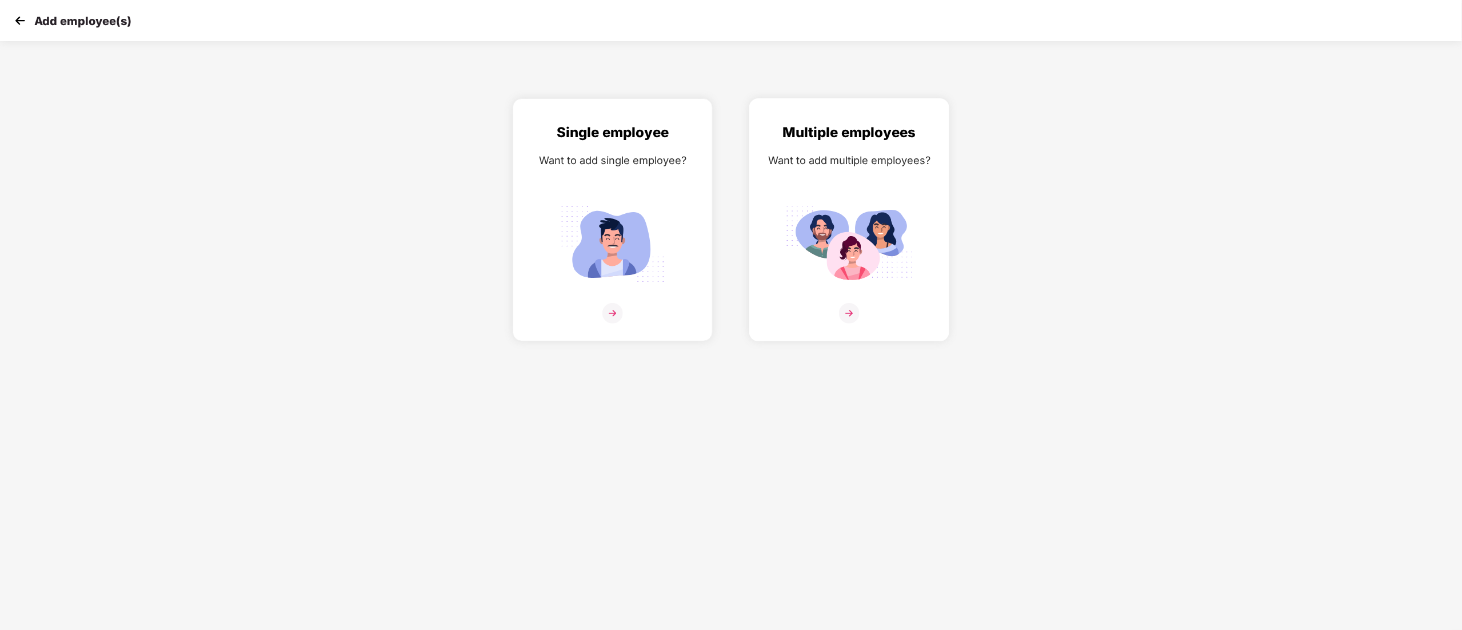
click at [909, 262] on img at bounding box center [849, 243] width 128 height 89
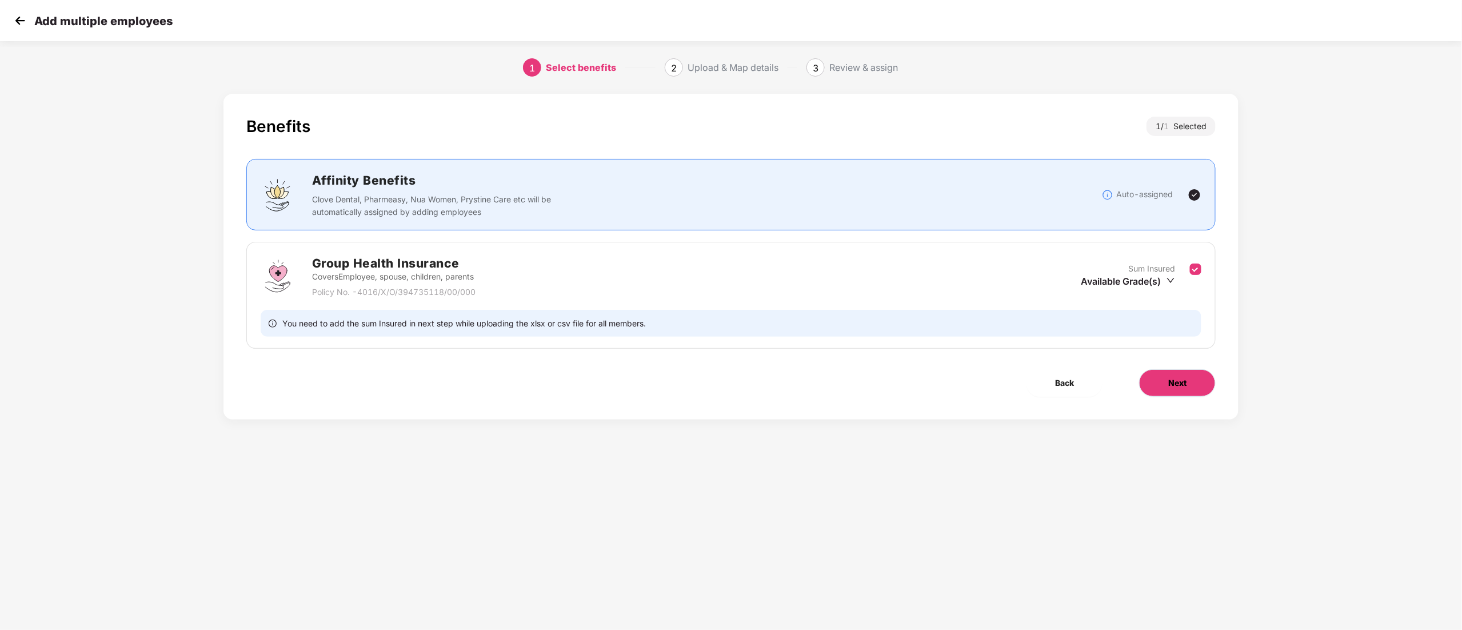
click at [1173, 382] on span "Next" at bounding box center [1177, 383] width 18 height 13
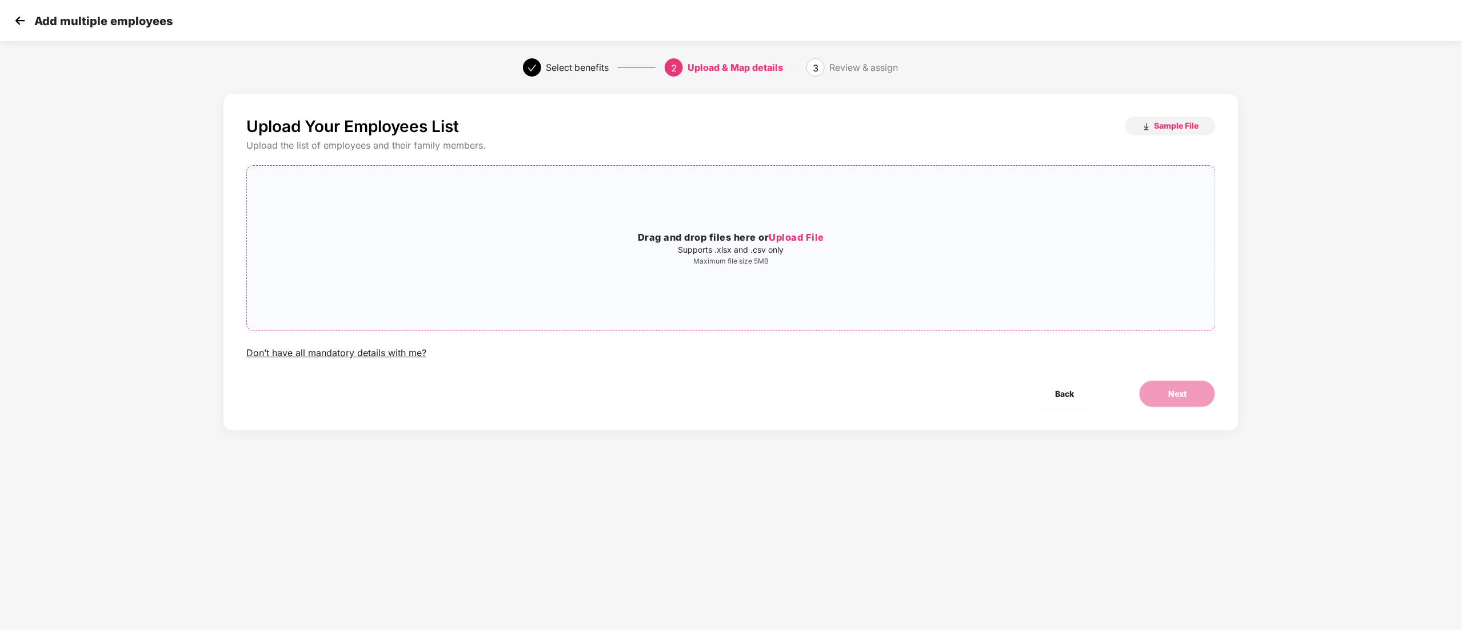
click at [796, 245] on h3 "Drag and drop files here or Upload File" at bounding box center [731, 237] width 968 height 15
click at [1173, 393] on span "Next" at bounding box center [1177, 393] width 18 height 13
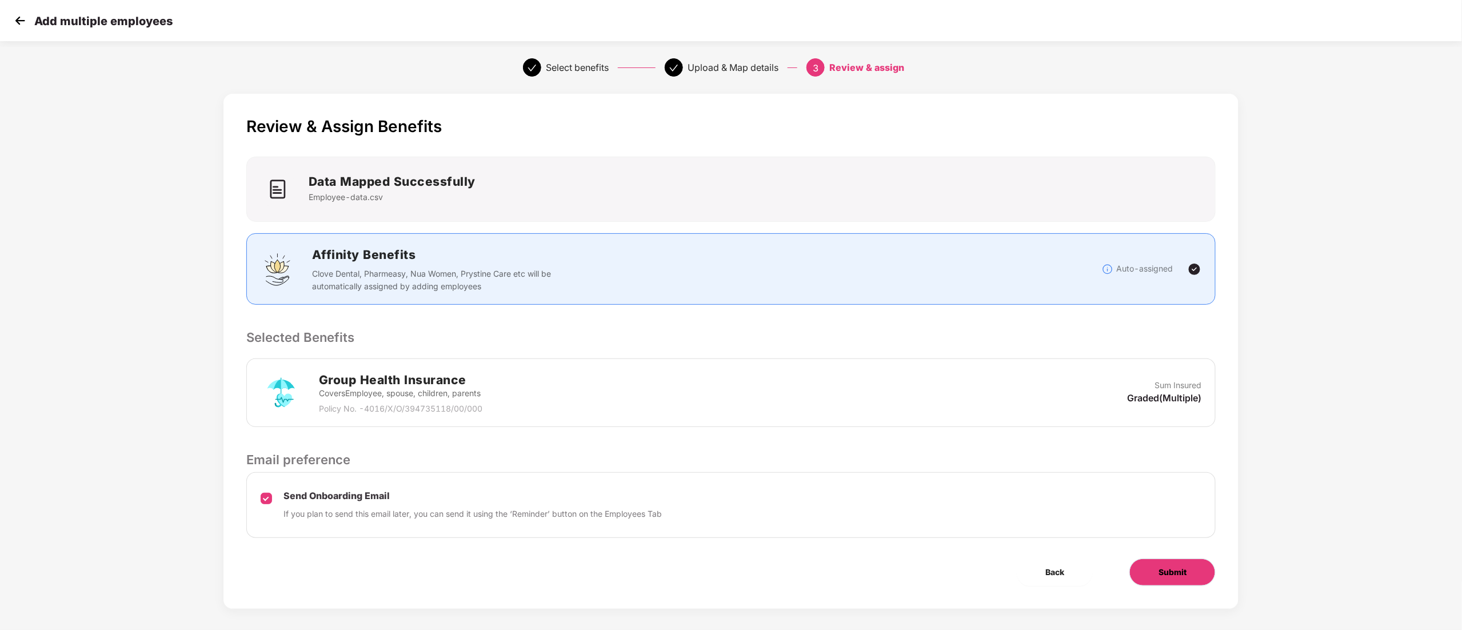
click at [1168, 566] on button "Submit" at bounding box center [1172, 571] width 86 height 27
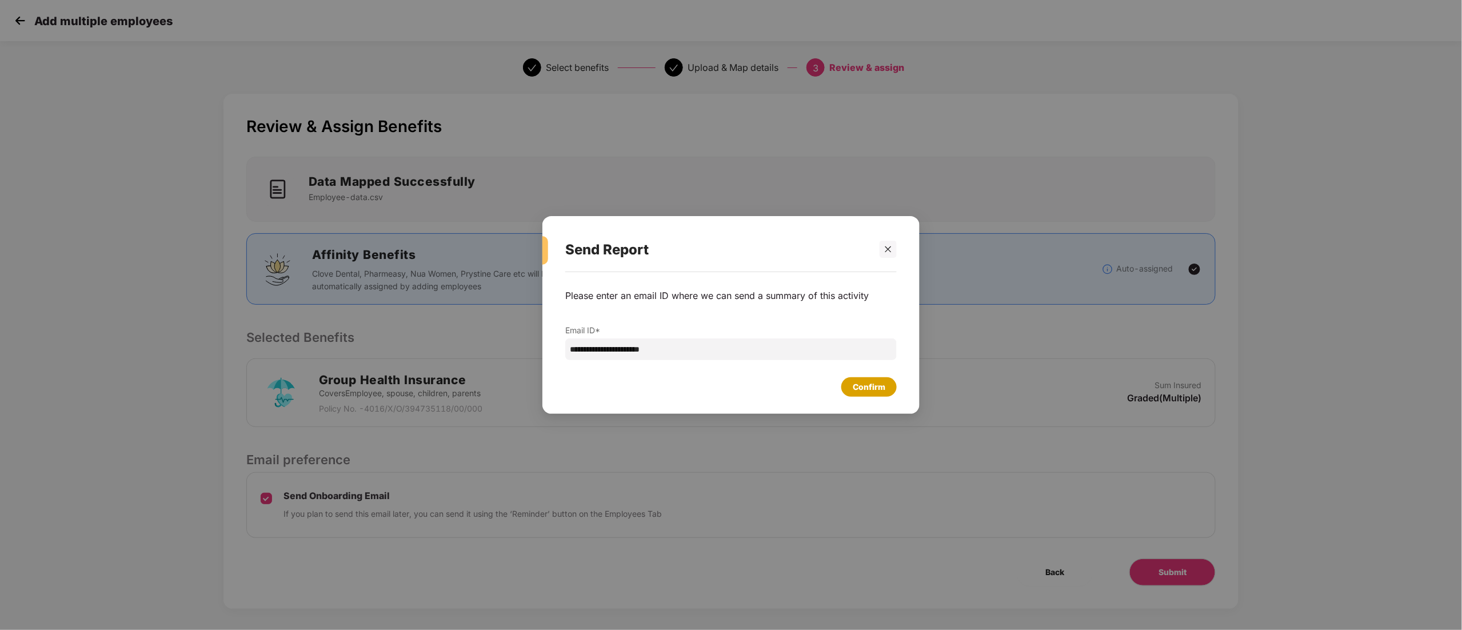
click at [860, 390] on div "Confirm" at bounding box center [869, 387] width 33 height 13
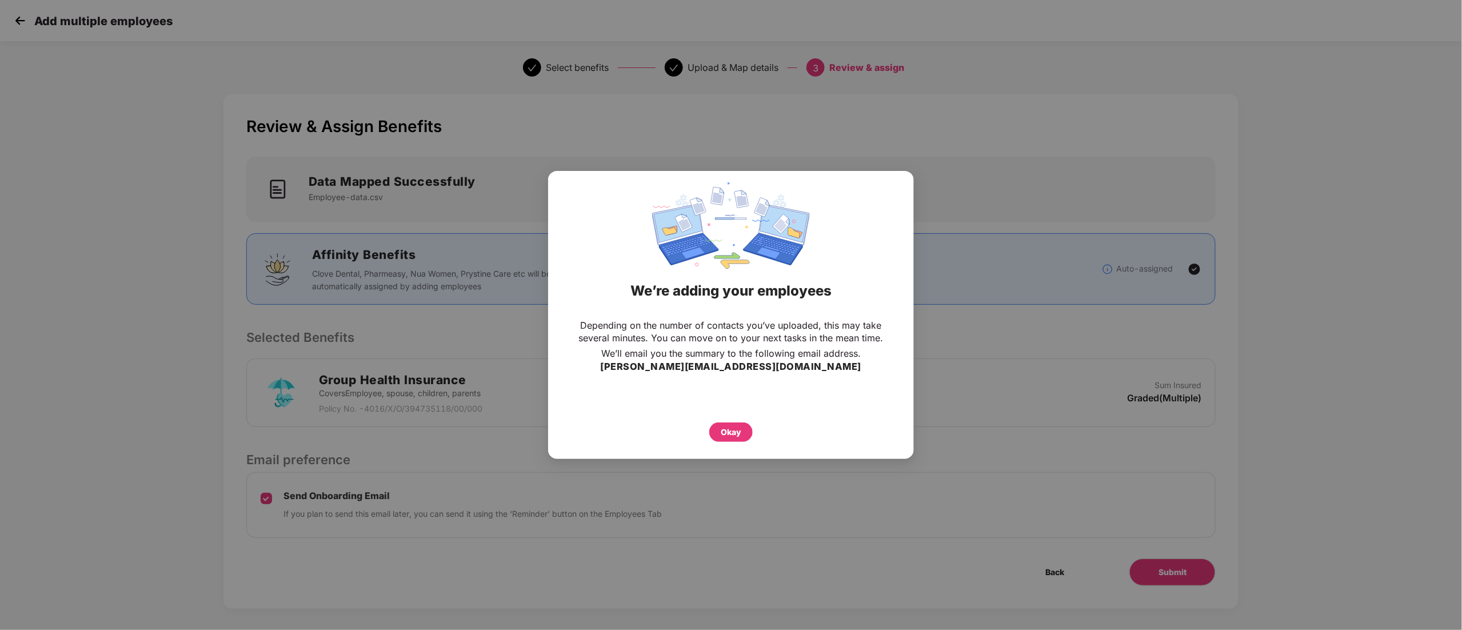
click at [732, 421] on div "Okay" at bounding box center [731, 429] width 320 height 25
click at [730, 427] on div "Okay" at bounding box center [731, 432] width 21 height 13
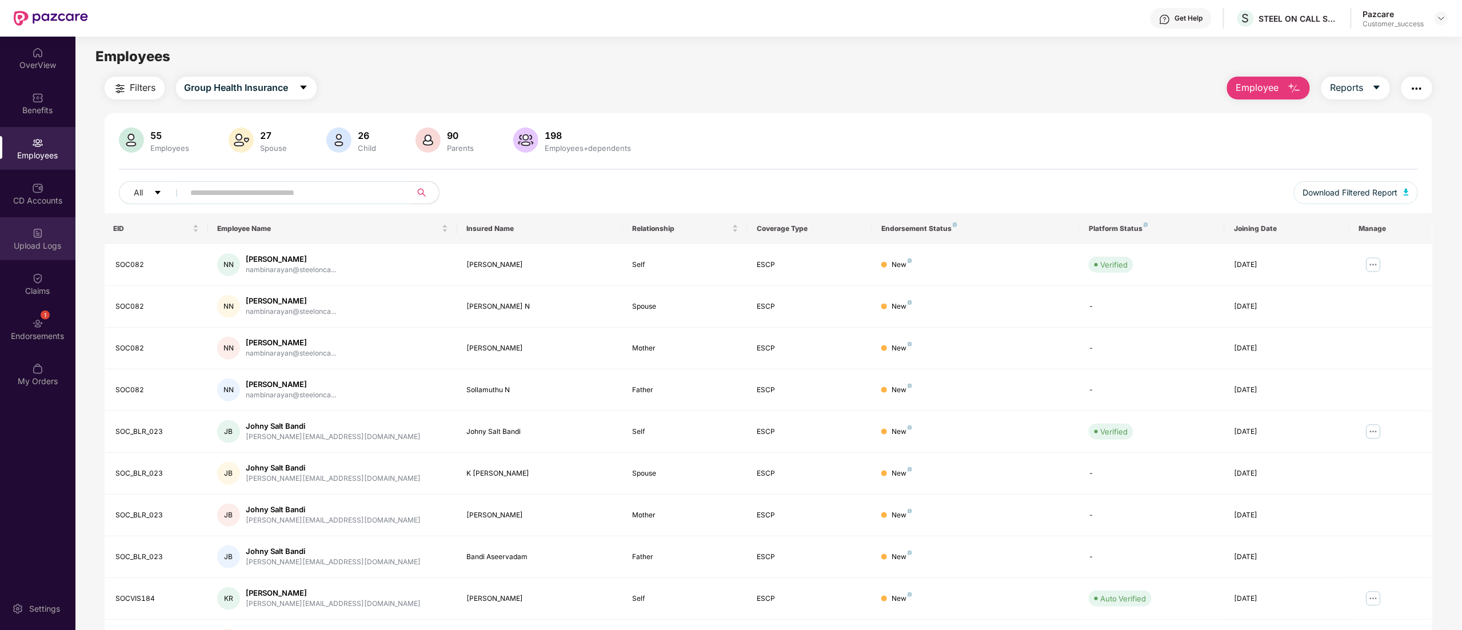
click at [51, 227] on div "Upload Logs" at bounding box center [37, 238] width 75 height 43
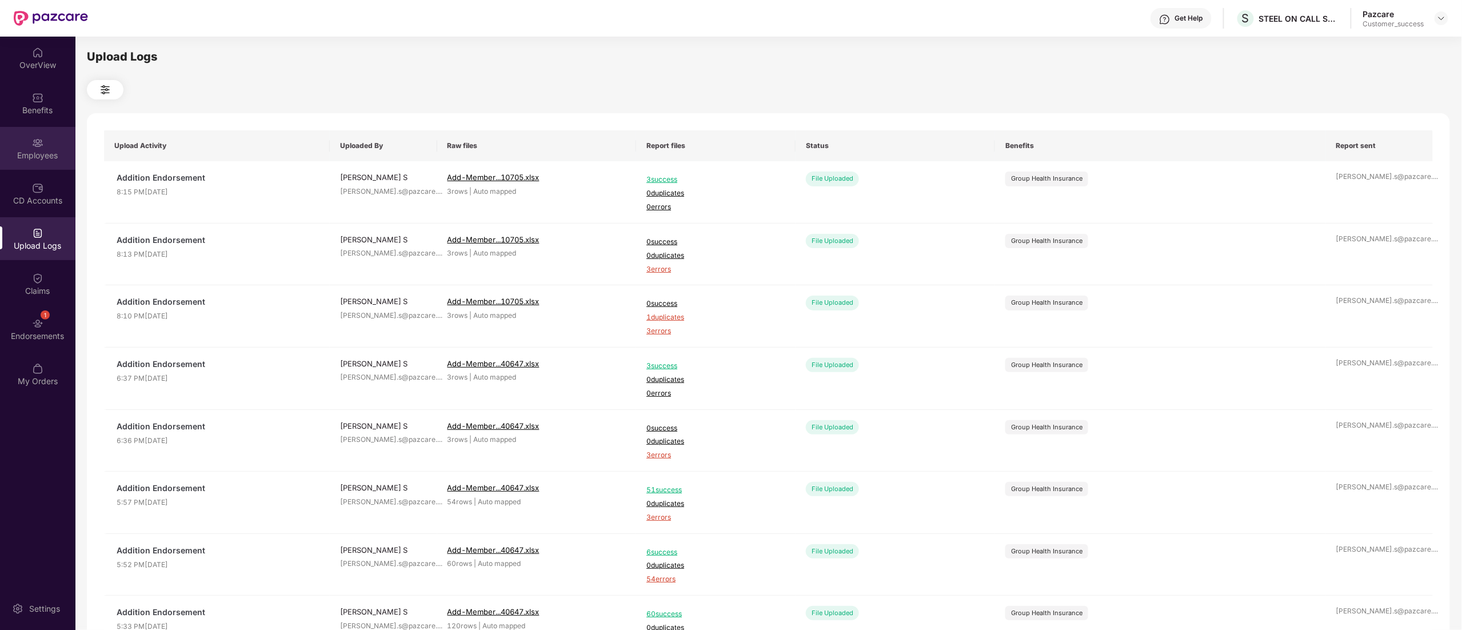
click at [24, 146] on div "Employees" at bounding box center [37, 148] width 75 height 43
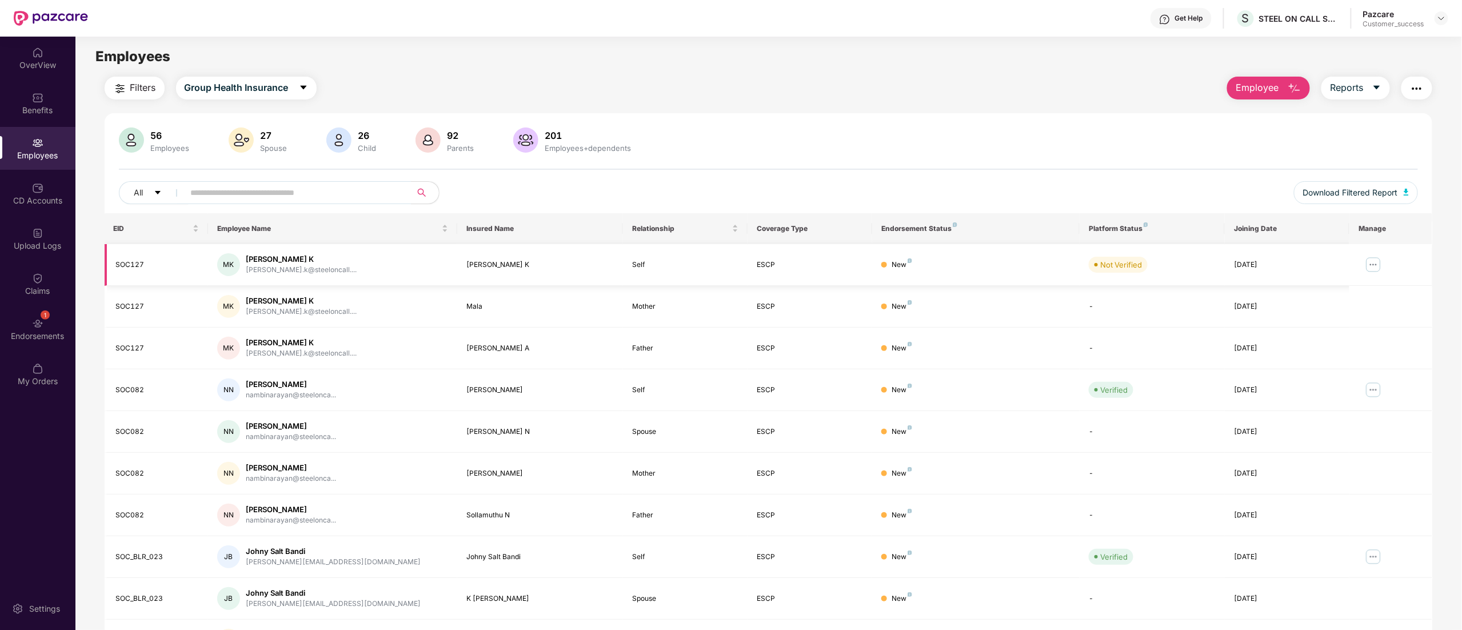
click at [1368, 263] on img at bounding box center [1373, 264] width 18 height 18
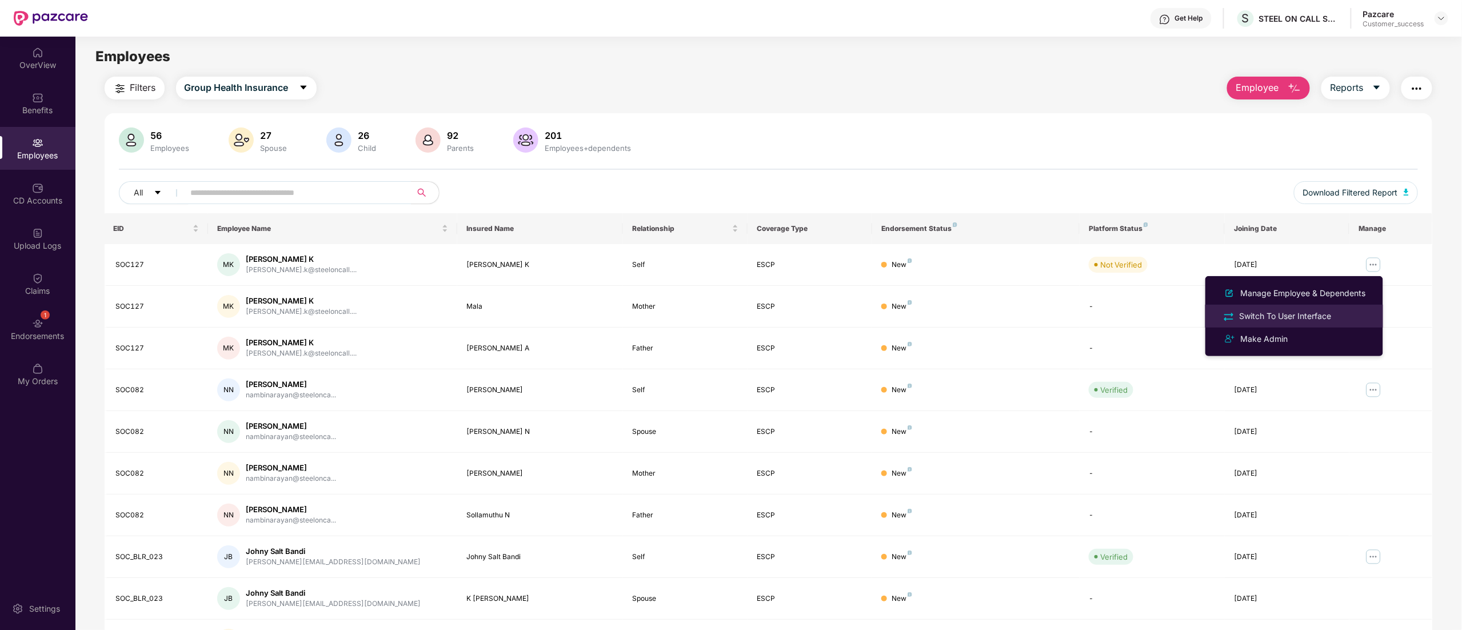
click at [1294, 310] on div "Switch To User Interface" at bounding box center [1285, 316] width 97 height 13
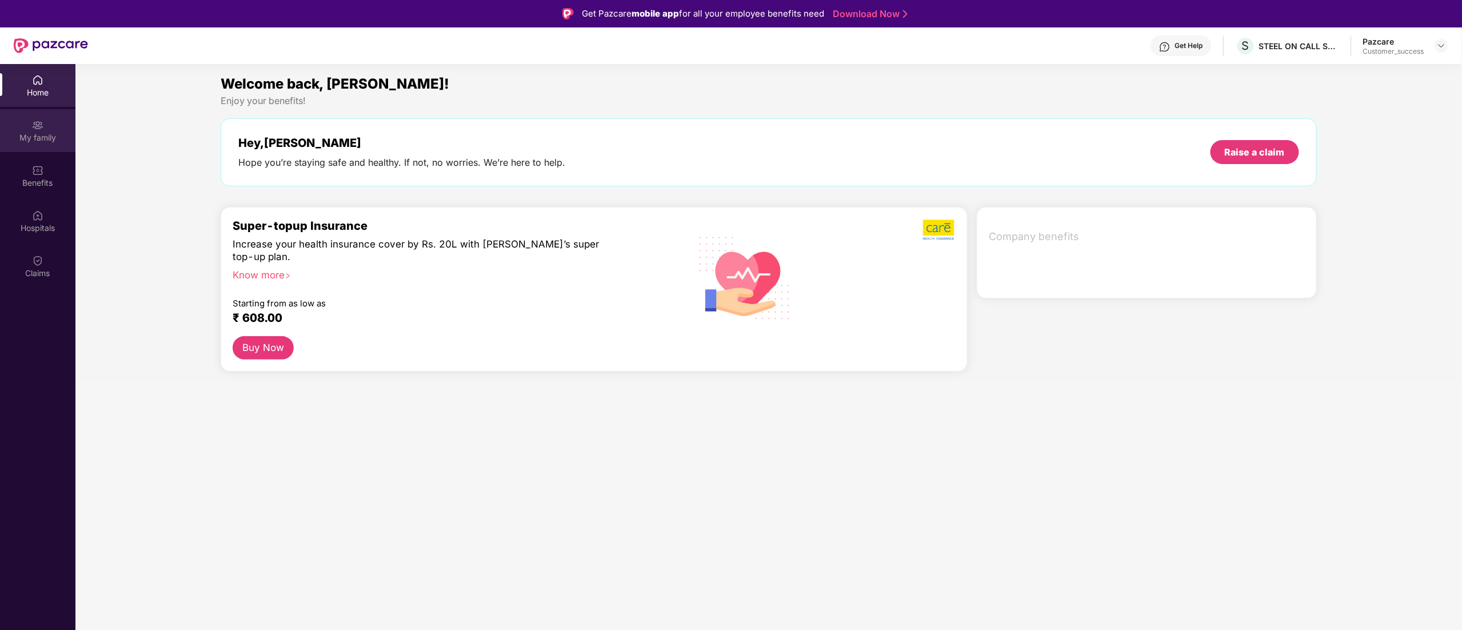
click at [37, 132] on div "My family" at bounding box center [37, 137] width 75 height 11
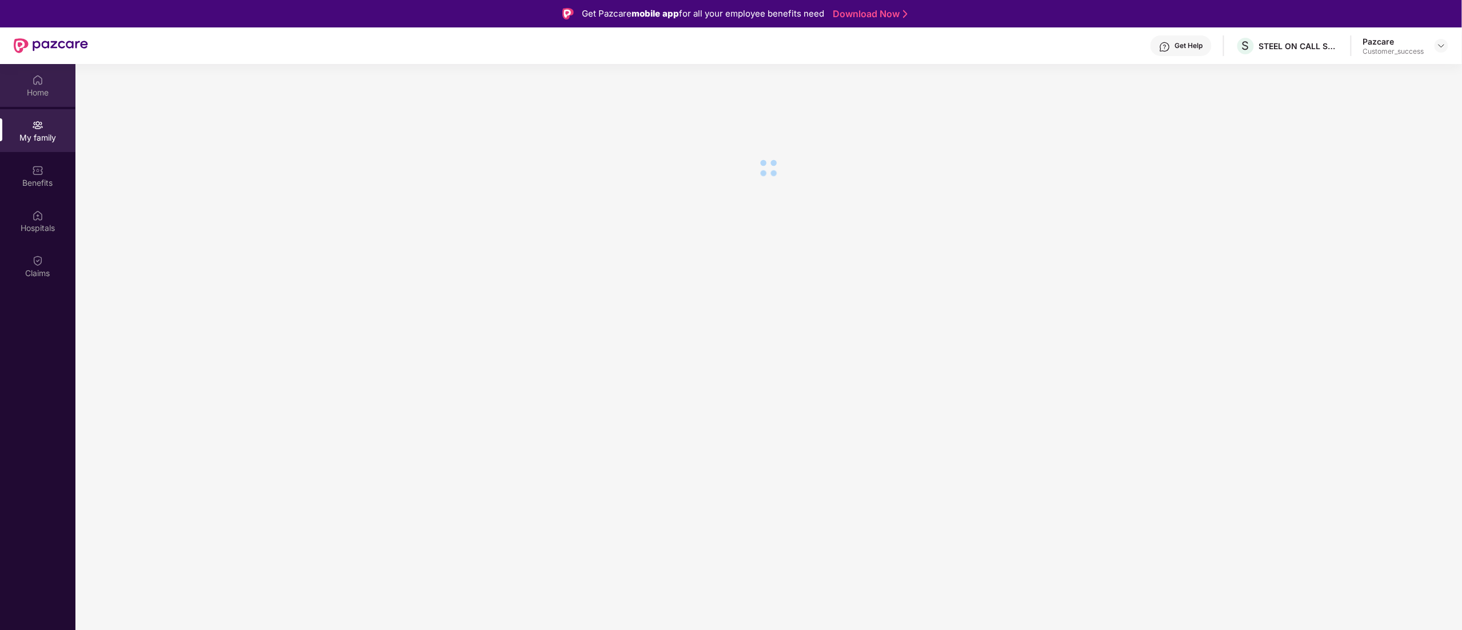
click at [39, 77] on img at bounding box center [37, 79] width 11 height 11
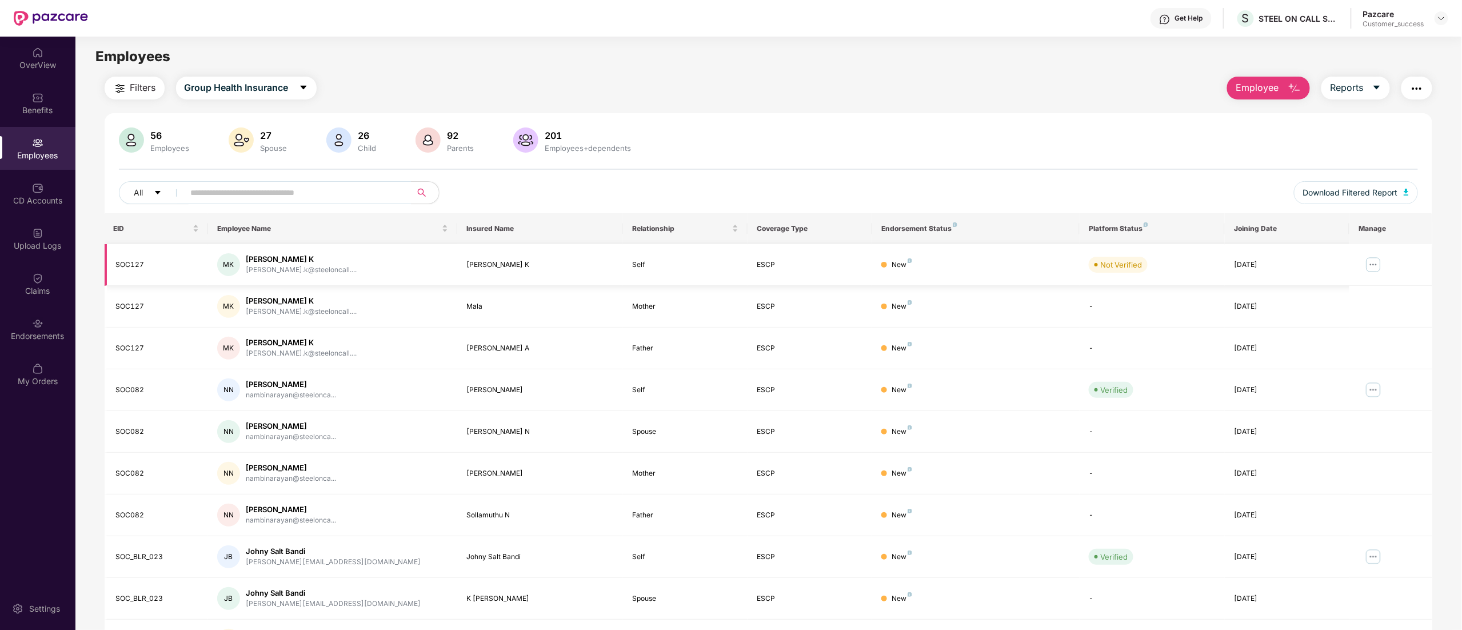
click at [1372, 266] on img at bounding box center [1373, 264] width 18 height 18
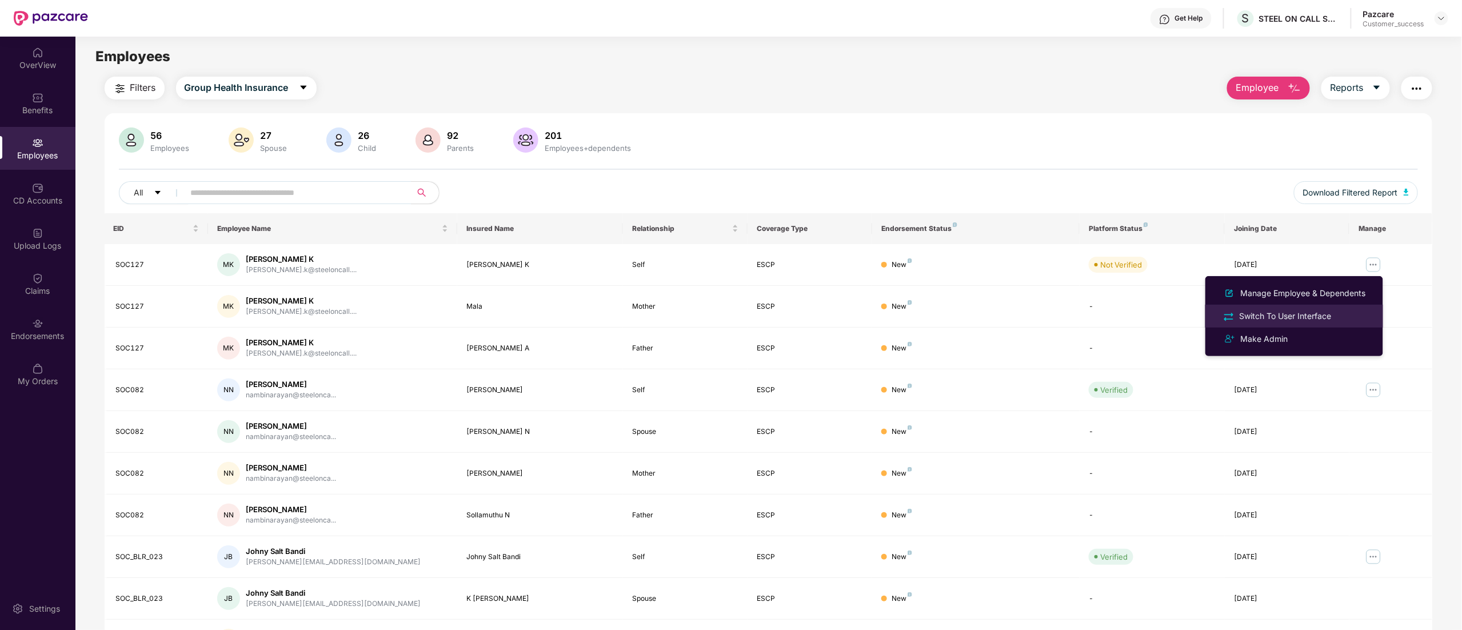
click at [1285, 317] on div "Switch To User Interface" at bounding box center [1285, 316] width 97 height 13
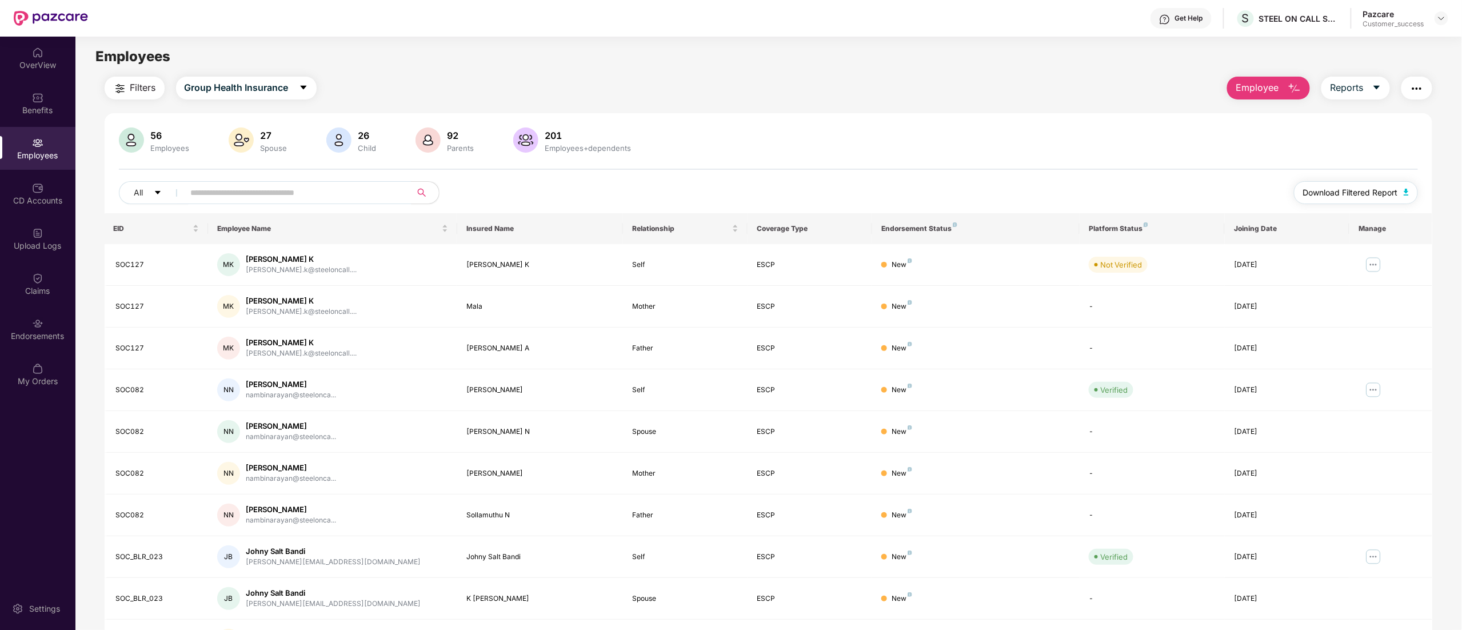
click at [1331, 198] on span "Download Filtered Report" at bounding box center [1350, 192] width 95 height 13
click at [1369, 263] on img at bounding box center [1373, 264] width 18 height 18
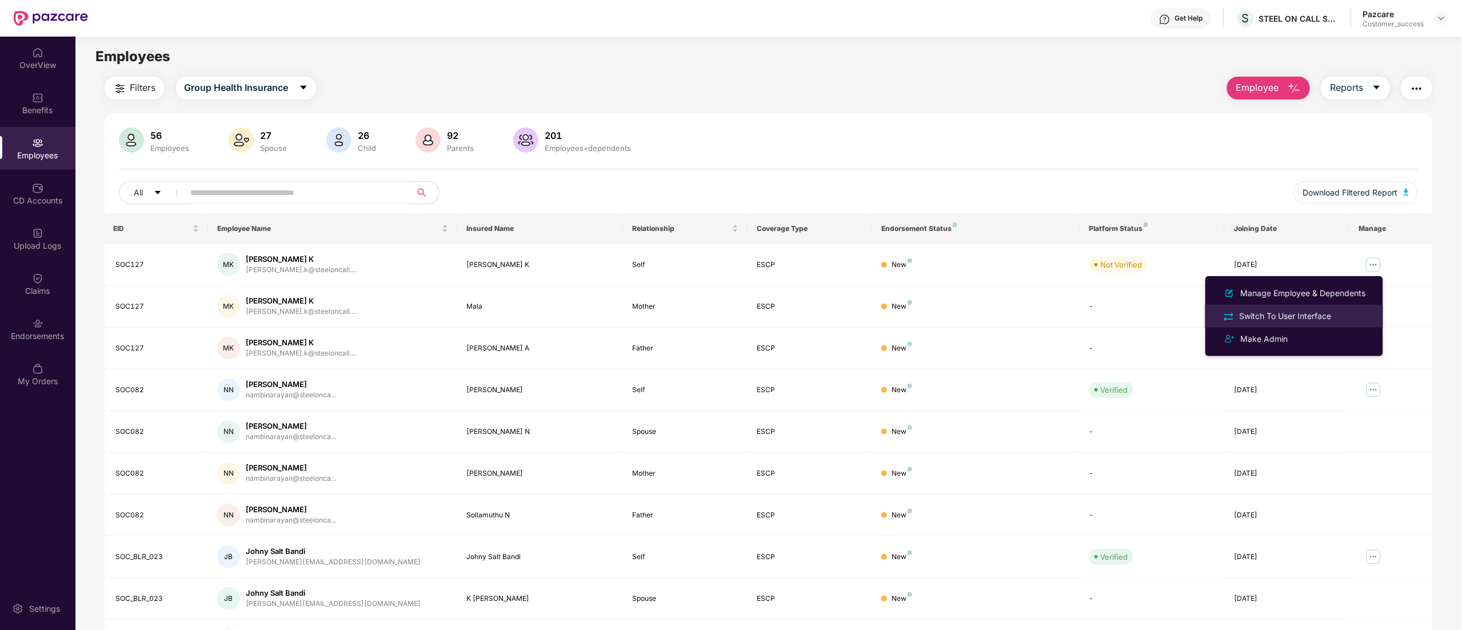
click at [1281, 313] on div "Switch To User Interface" at bounding box center [1285, 316] width 97 height 13
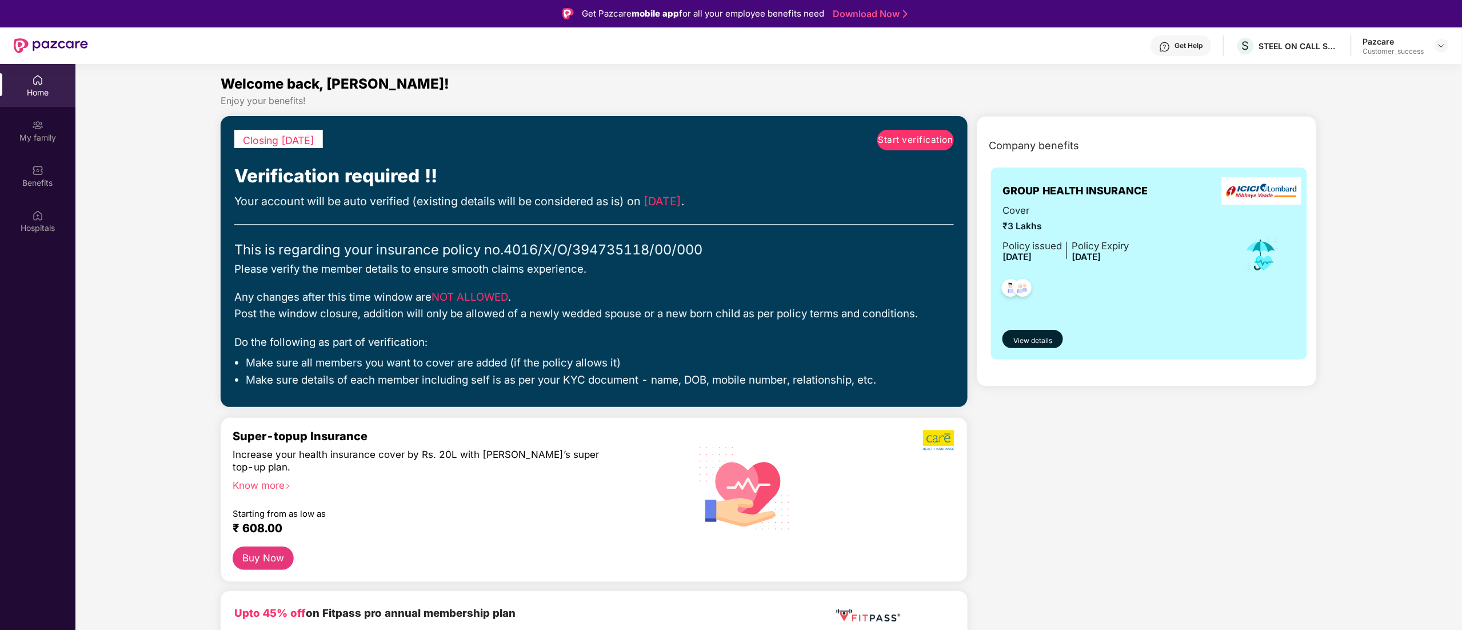
click at [906, 141] on span "Start verification" at bounding box center [915, 140] width 75 height 14
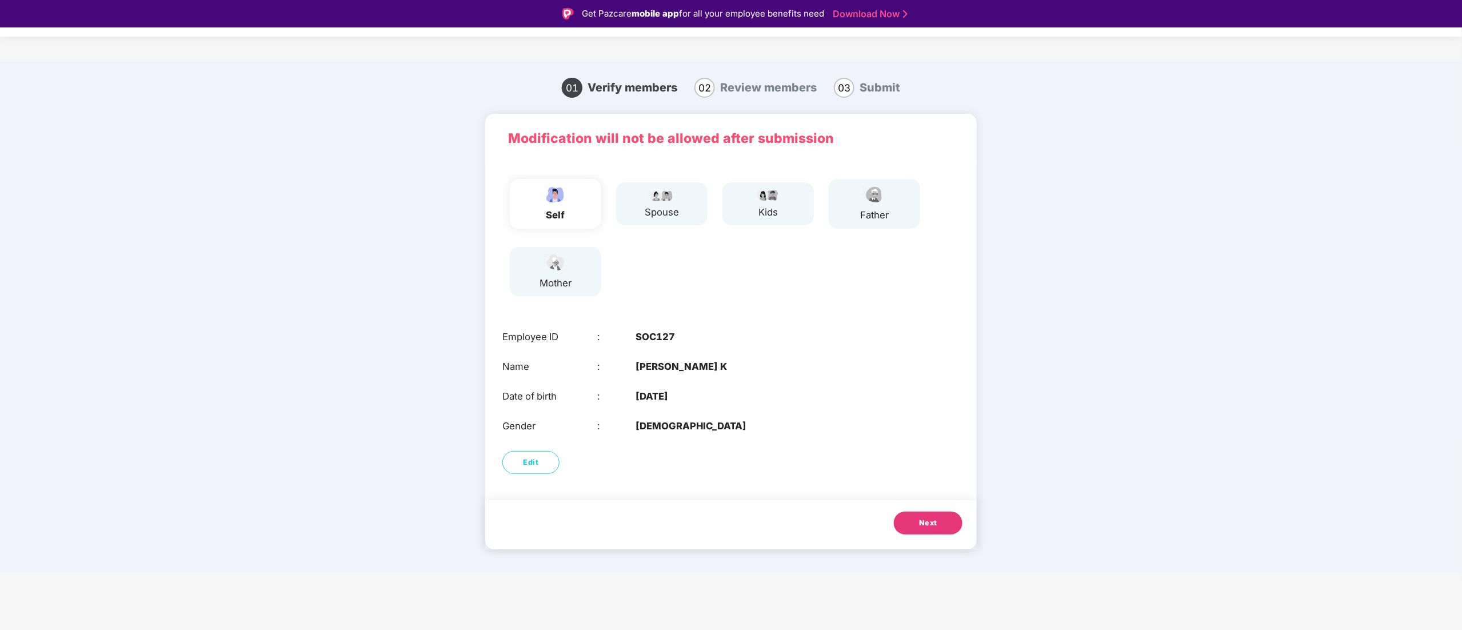
click at [920, 519] on span "Next" at bounding box center [928, 522] width 18 height 11
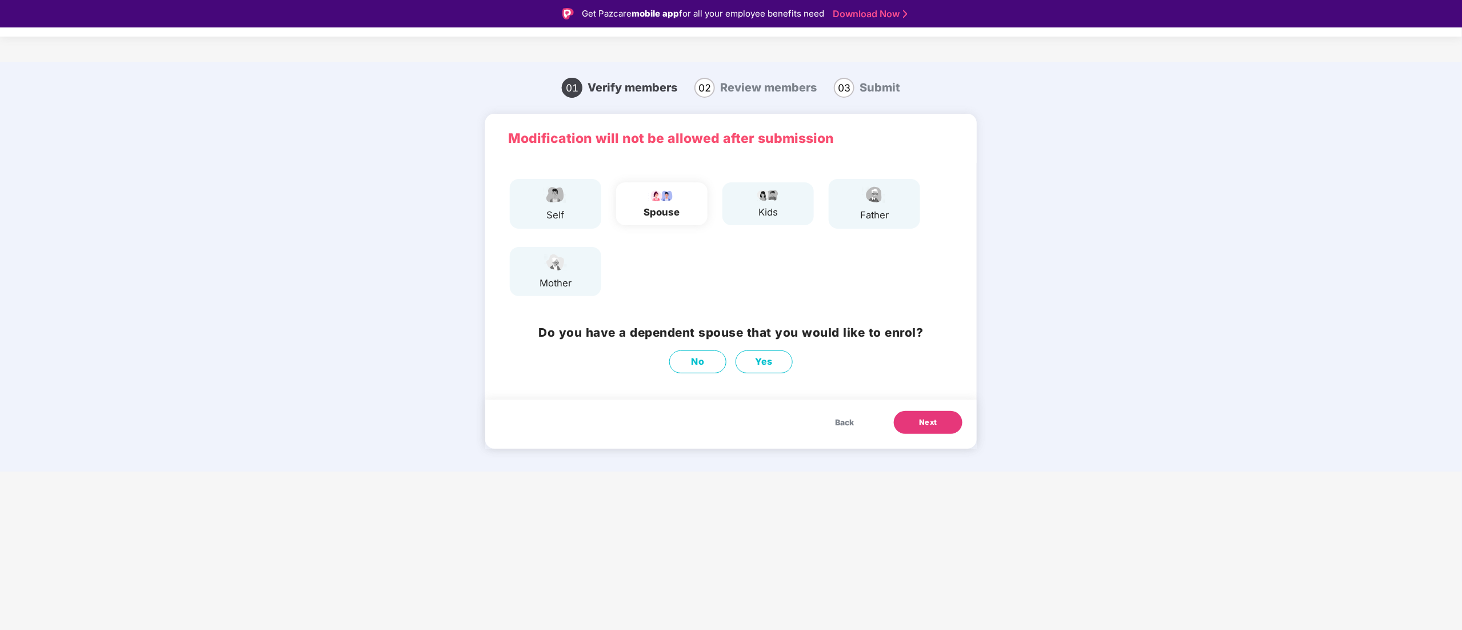
scroll to position [27, 0]
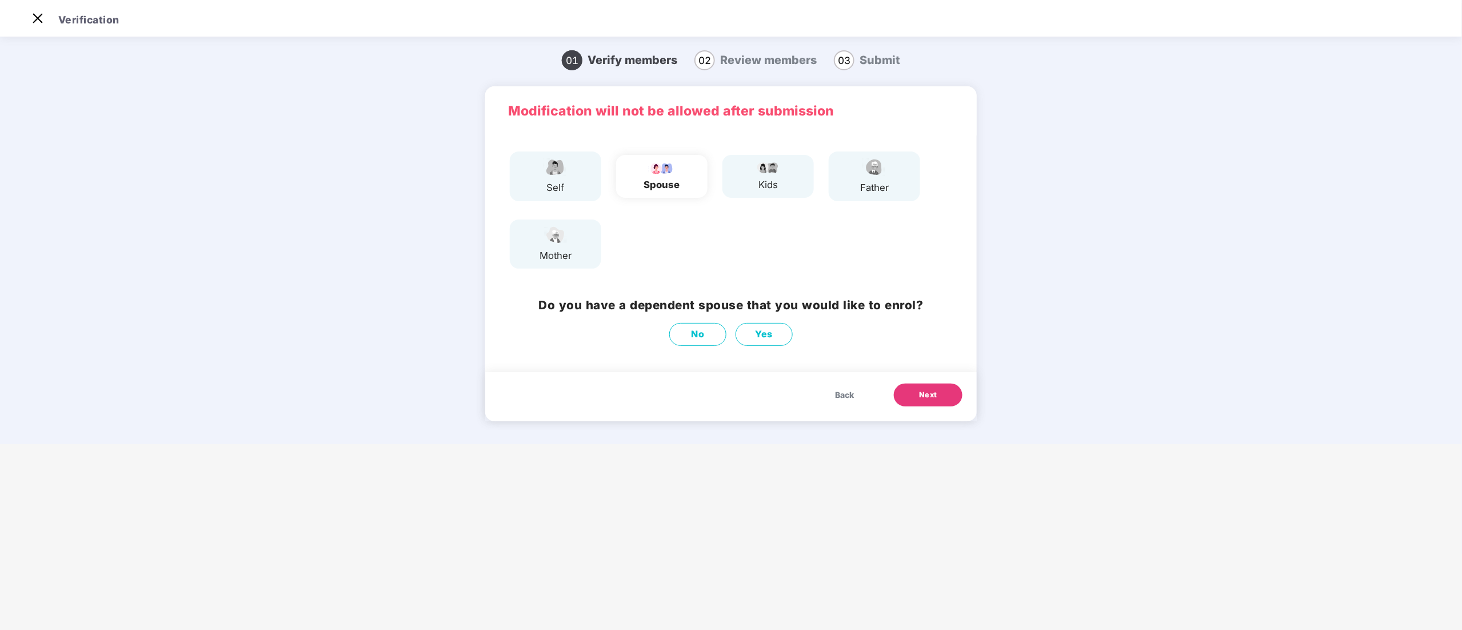
click at [916, 395] on button "Next" at bounding box center [928, 394] width 69 height 23
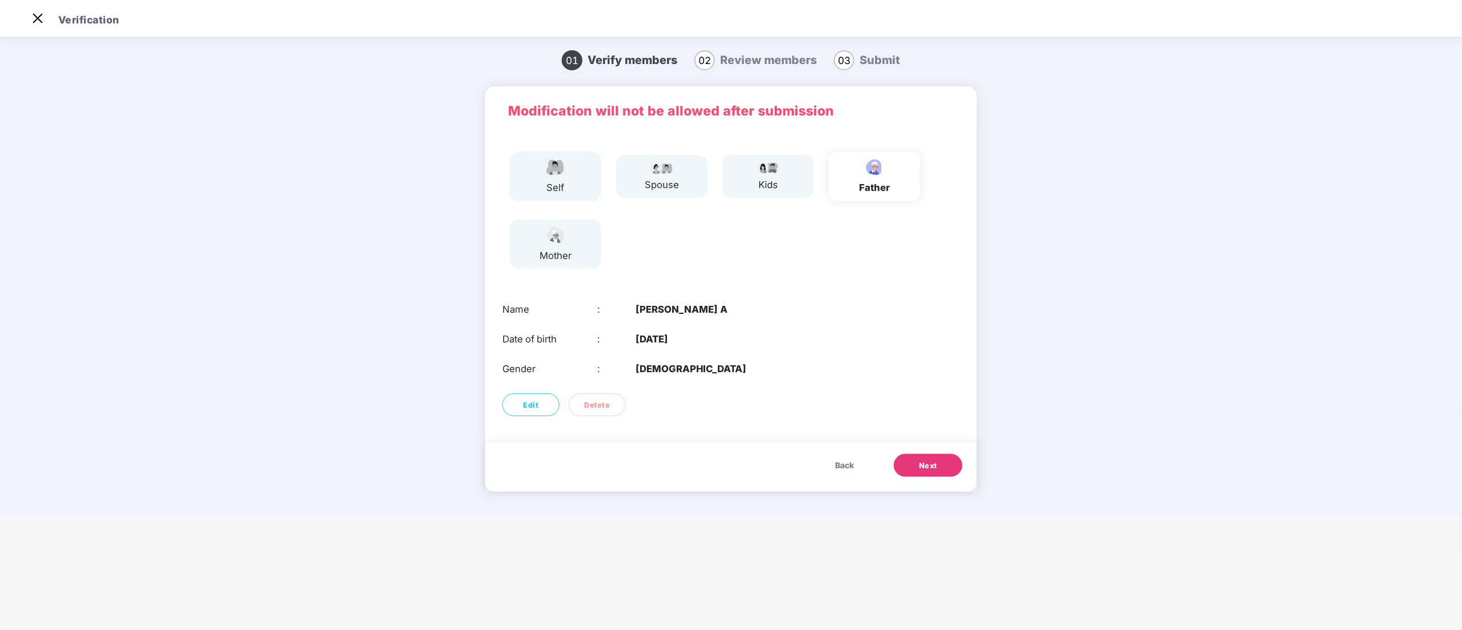
click at [916, 457] on button "Next" at bounding box center [928, 465] width 69 height 23
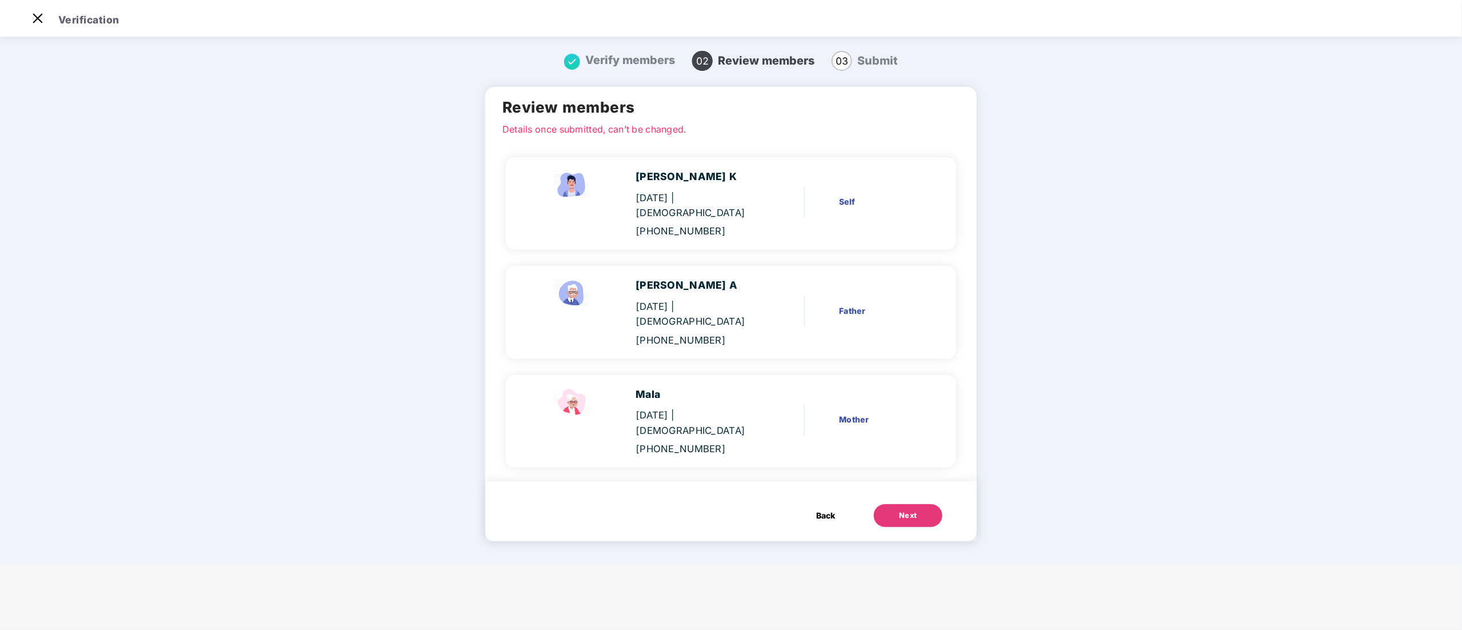
click at [916, 493] on div "Back Next" at bounding box center [876, 510] width 174 height 34
click at [910, 510] on div "Next" at bounding box center [908, 515] width 18 height 11
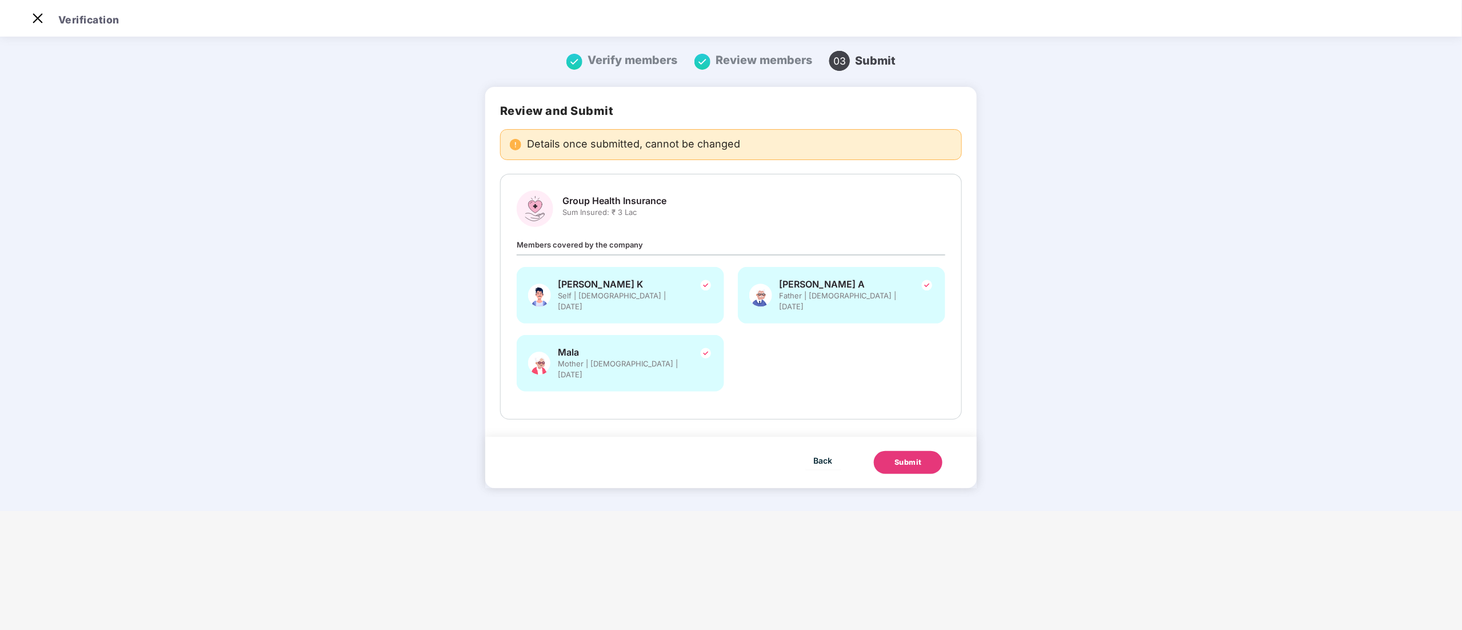
scroll to position [0, 0]
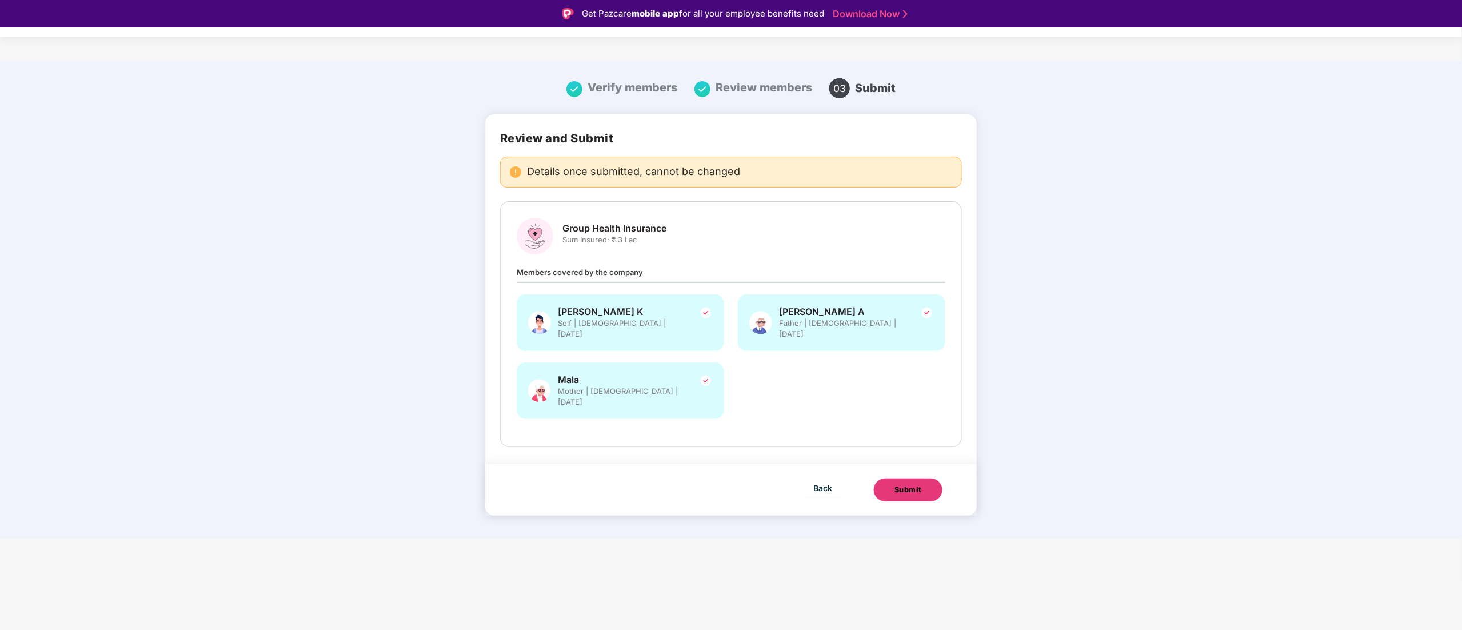
click at [910, 484] on div "Submit" at bounding box center [907, 489] width 27 height 11
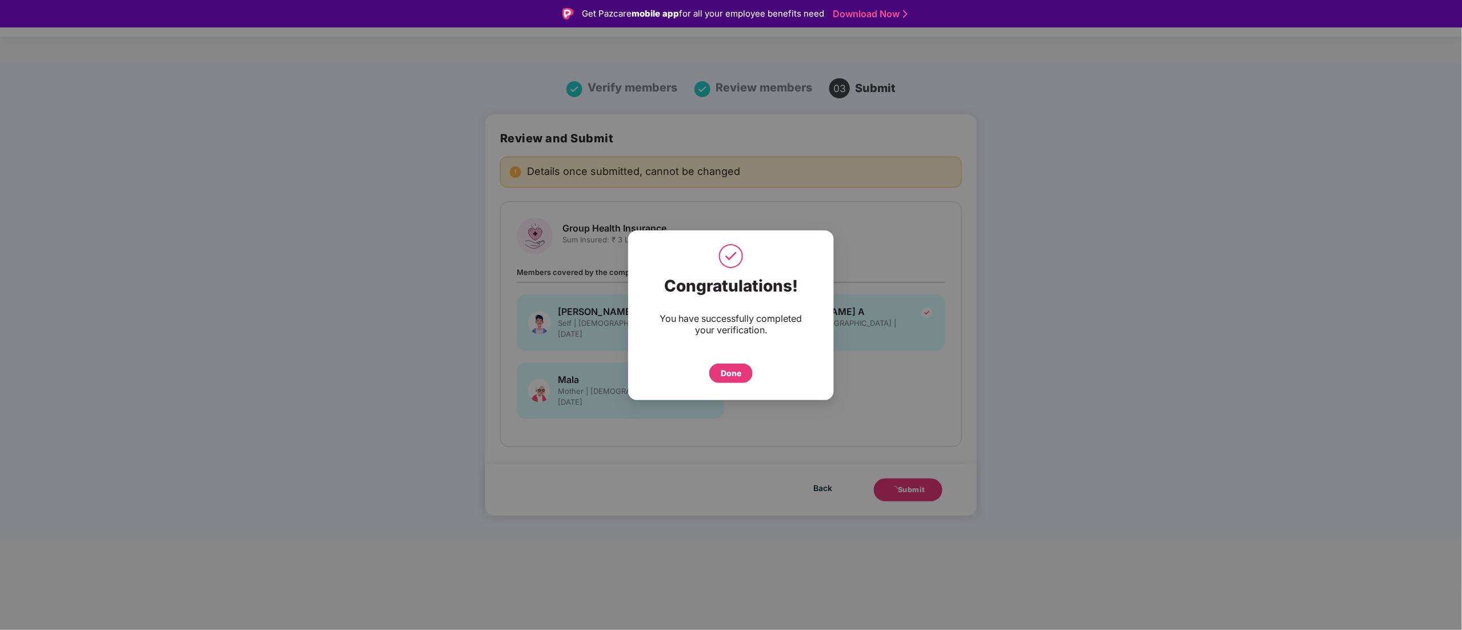
click at [737, 377] on div "Done" at bounding box center [731, 373] width 21 height 13
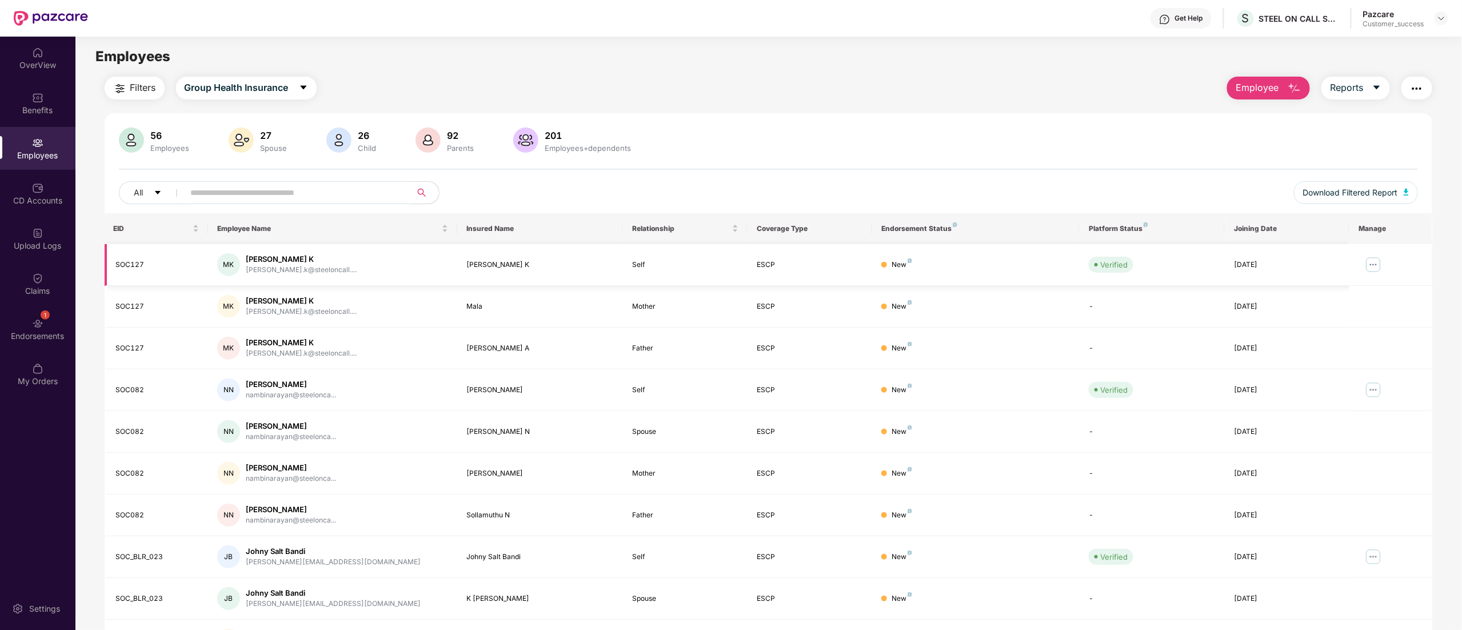
click at [131, 262] on div "SOC127" at bounding box center [157, 264] width 83 height 11
copy div "SOC127"
click at [250, 194] on input "text" at bounding box center [293, 192] width 205 height 17
paste input "******"
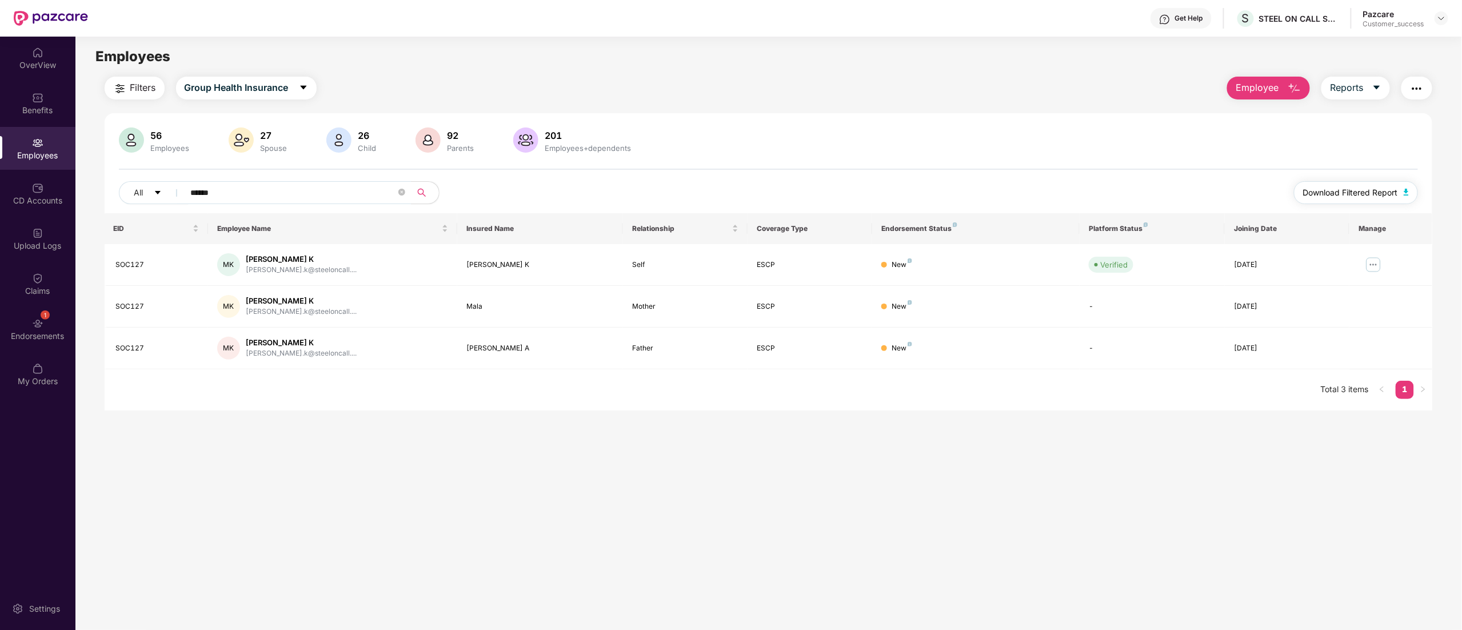
click at [1373, 194] on span "Download Filtered Report" at bounding box center [1350, 192] width 95 height 13
click at [226, 193] on input "******" at bounding box center [293, 192] width 205 height 17
paste input "******"
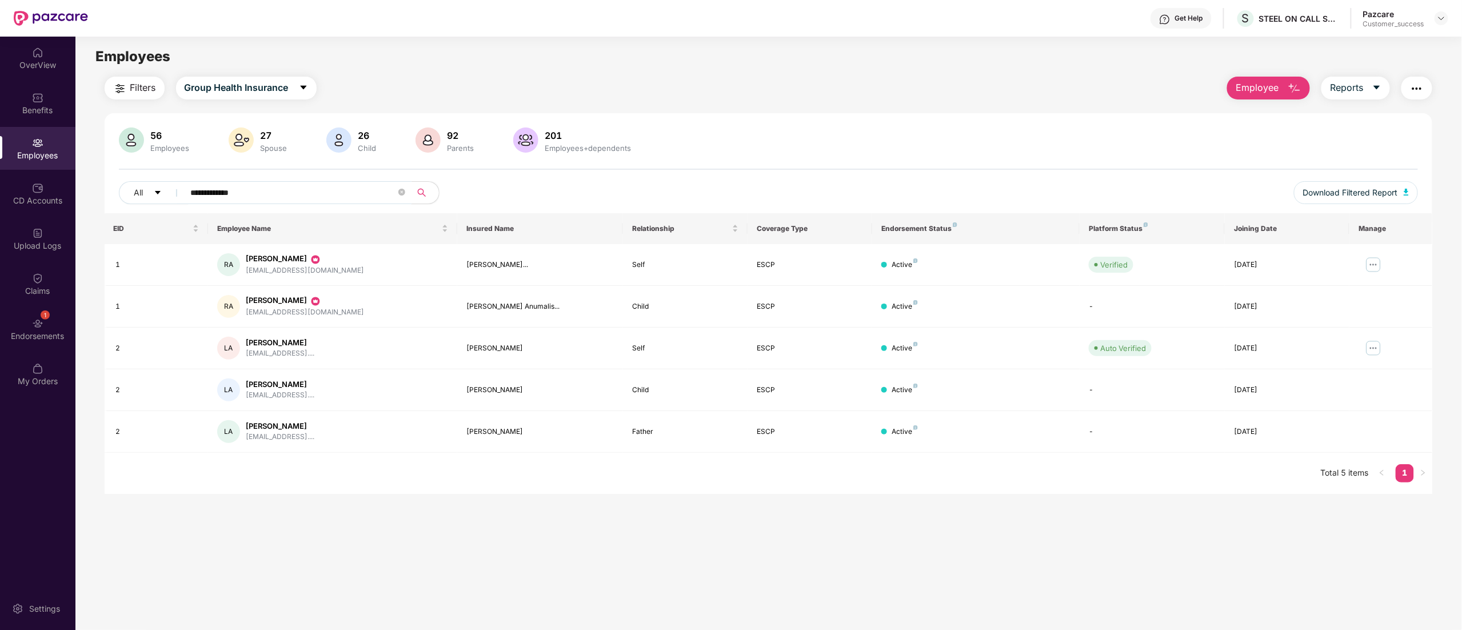
type input "**********"
